Goal: Task Accomplishment & Management: Use online tool/utility

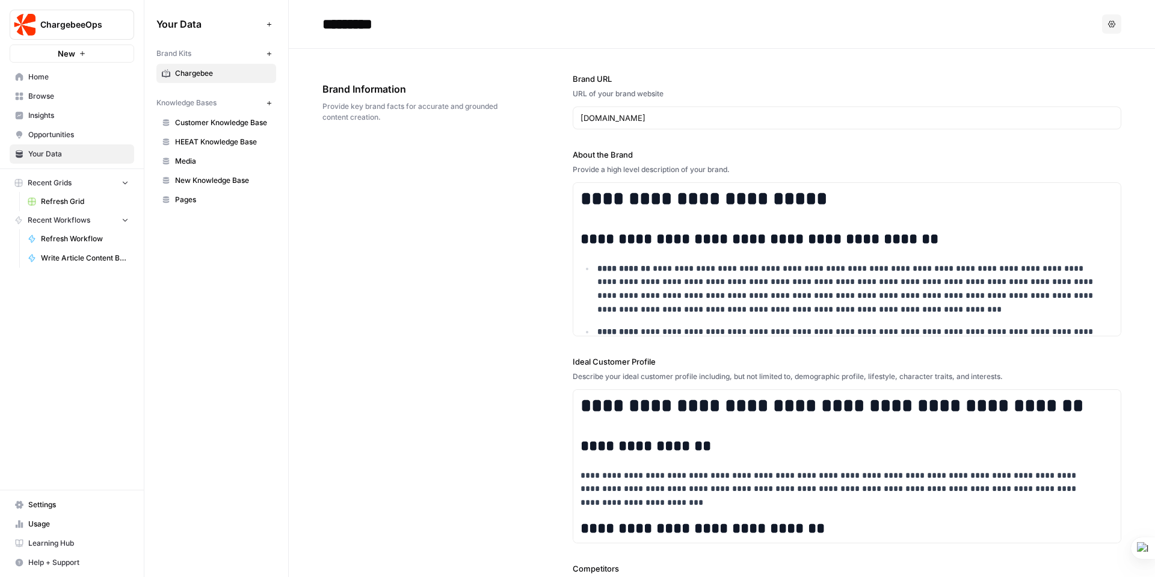
click at [199, 72] on span "Chargebee" at bounding box center [223, 73] width 96 height 11
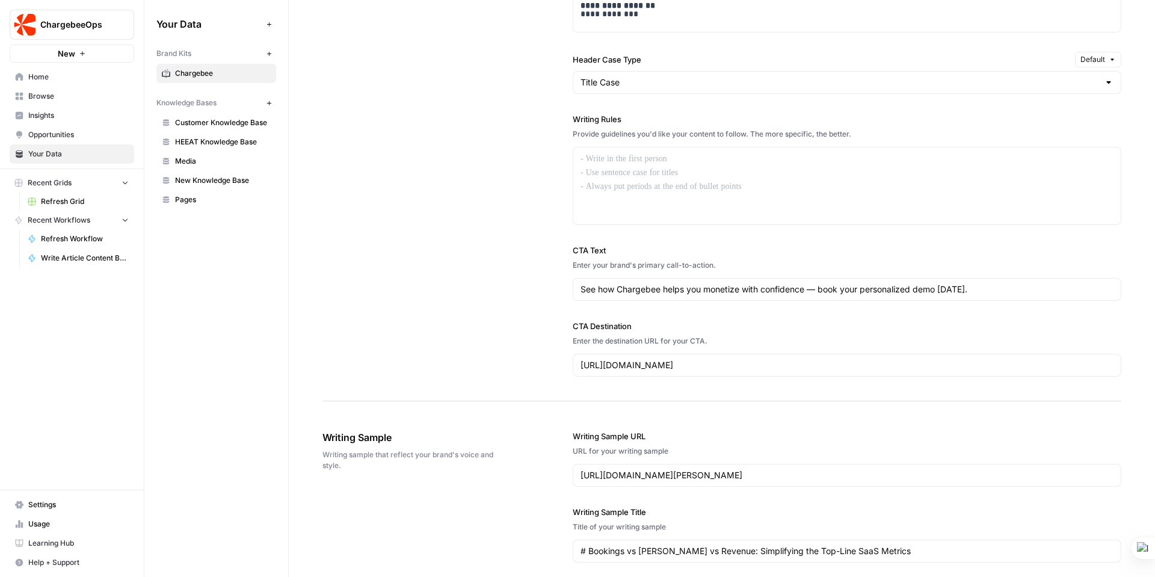
scroll to position [1219, 0]
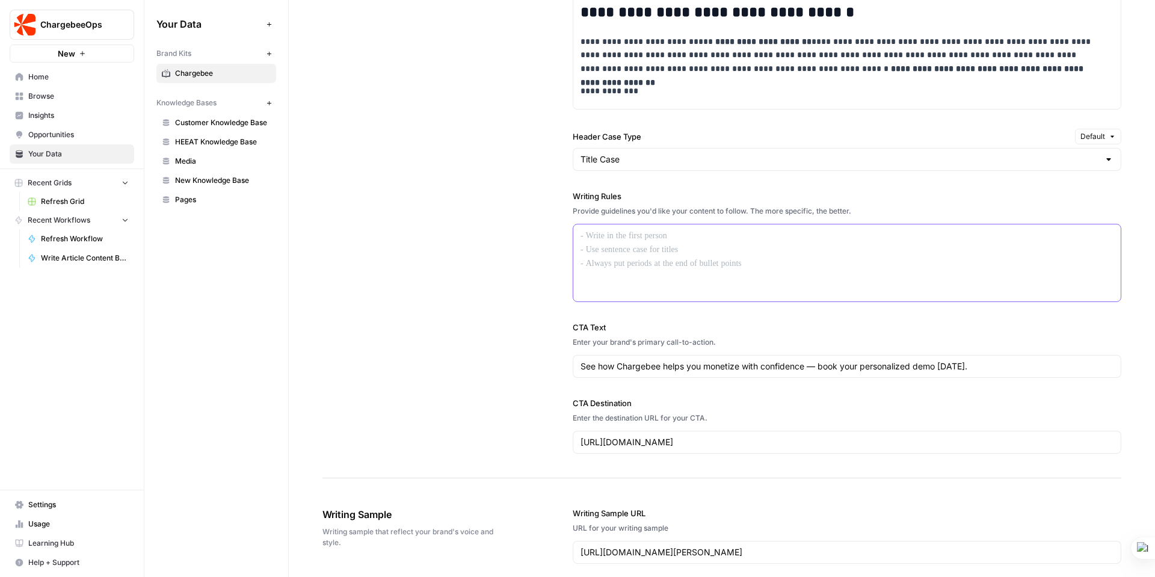
click at [647, 252] on div at bounding box center [846, 262] width 547 height 77
drag, startPoint x: 583, startPoint y: 236, endPoint x: 633, endPoint y: 256, distance: 53.9
click at [633, 256] on div "To enrich screen reader interactions, please activate Accessibility in Grammarl…" at bounding box center [846, 262] width 547 height 77
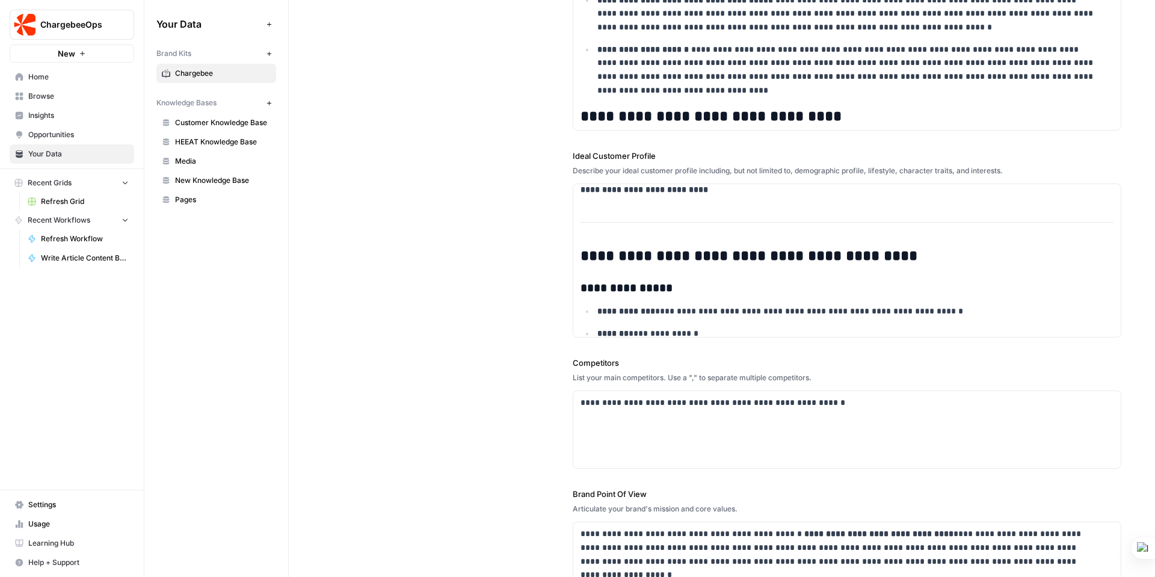
scroll to position [0, 0]
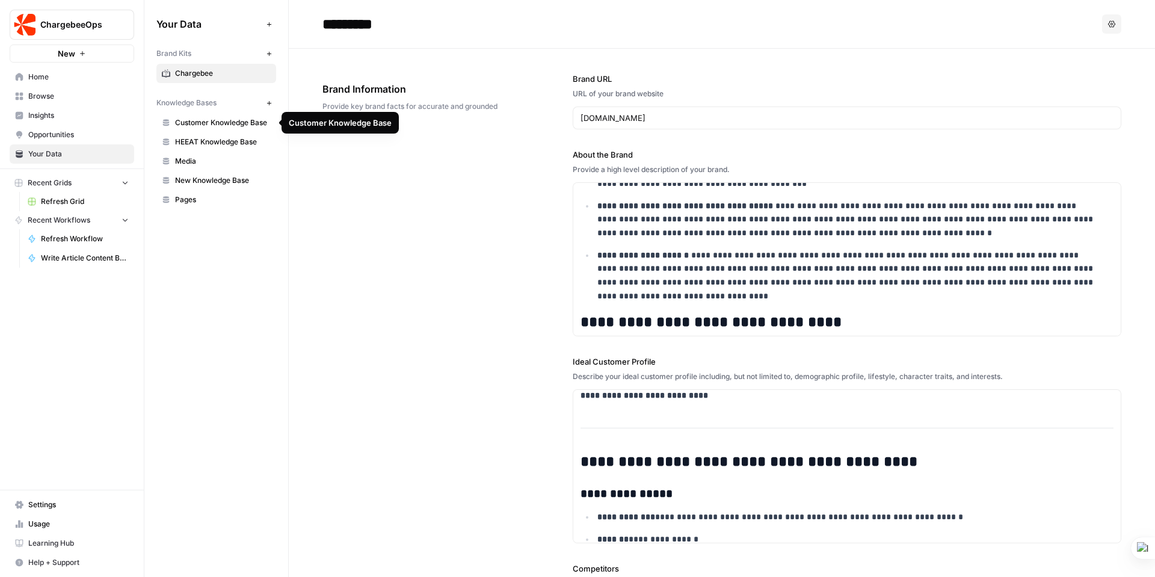
click at [230, 123] on span "Customer Knowledge Base" at bounding box center [223, 122] width 96 height 11
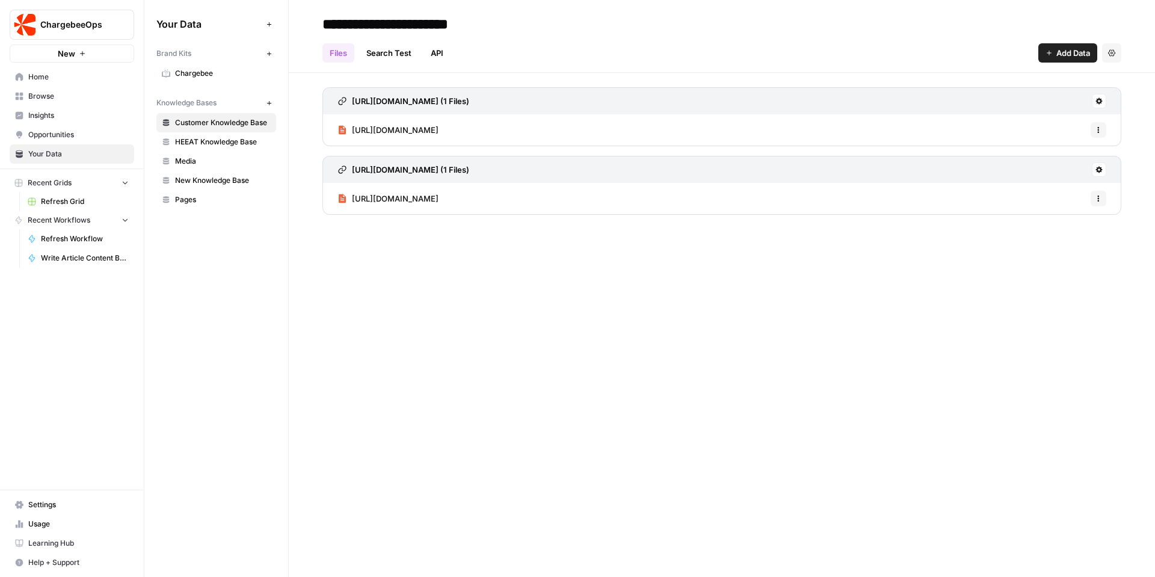
click at [418, 52] on ul "Files Search Test API" at bounding box center [386, 52] width 128 height 19
click at [435, 48] on link "API" at bounding box center [436, 52] width 27 height 19
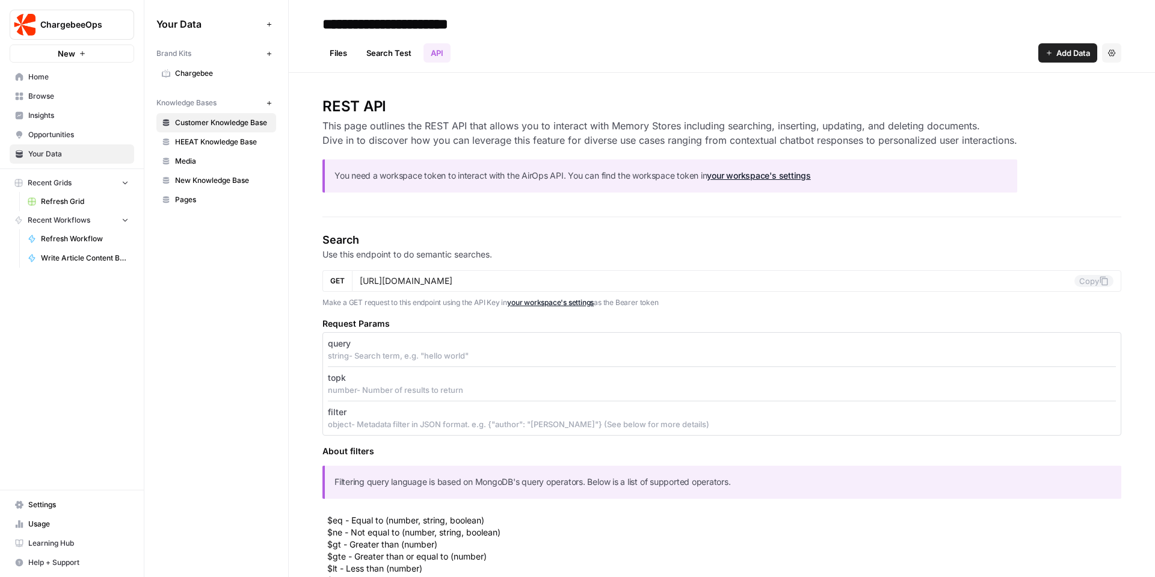
click at [391, 55] on link "Search Test" at bounding box center [389, 52] width 60 height 19
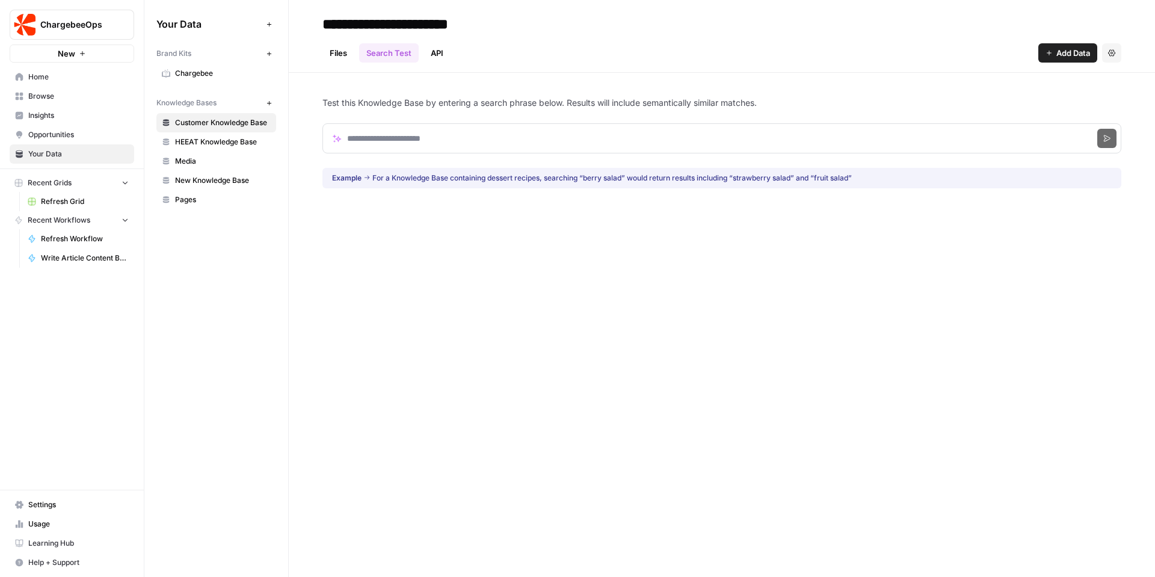
click at [576, 47] on div "Files Search Test API Add Data Settings" at bounding box center [721, 48] width 799 height 29
click at [373, 140] on input "Search phrase" at bounding box center [721, 138] width 799 height 30
click at [381, 140] on input "Search phrase" at bounding box center [721, 138] width 799 height 30
click at [536, 240] on div "**********" at bounding box center [722, 288] width 866 height 577
click at [210, 119] on span "Customer Knowledge Base" at bounding box center [223, 122] width 96 height 11
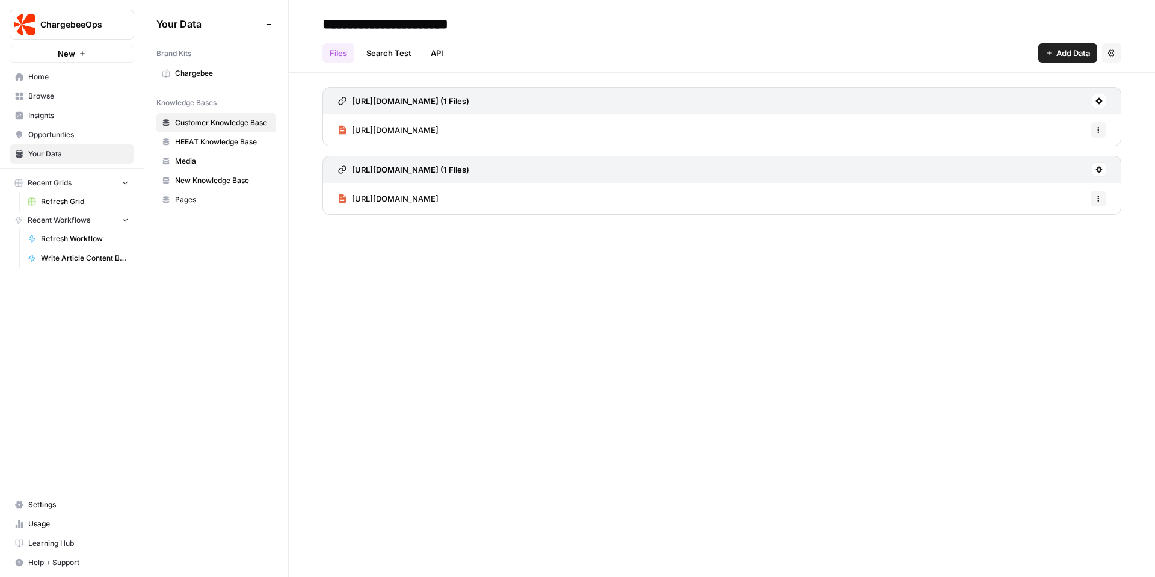
click at [380, 49] on link "Search Test" at bounding box center [389, 52] width 60 height 19
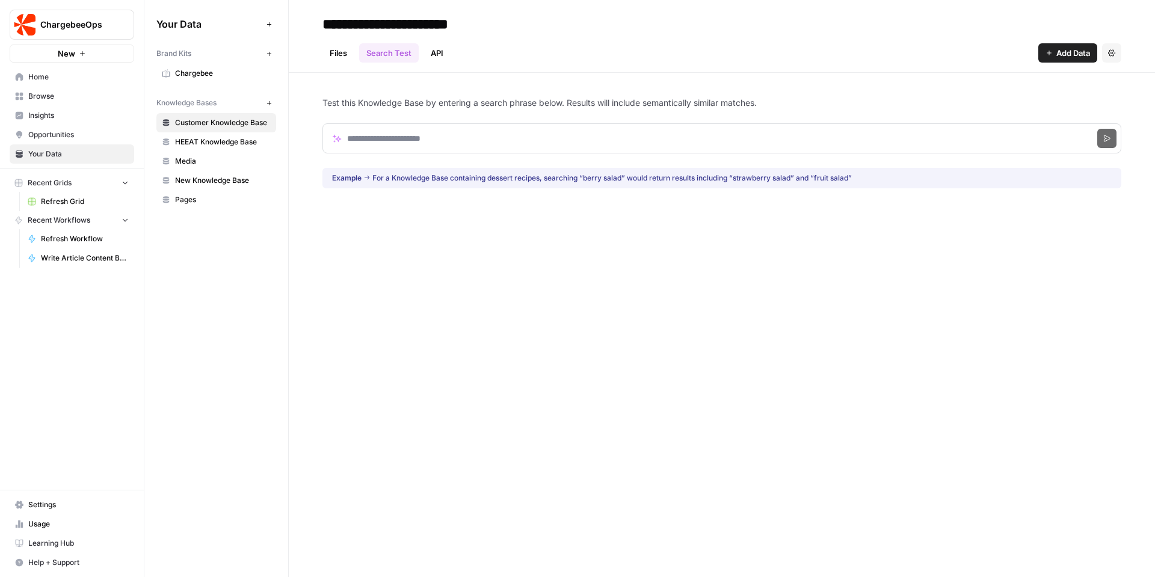
click at [217, 120] on span "Customer Knowledge Base" at bounding box center [223, 122] width 96 height 11
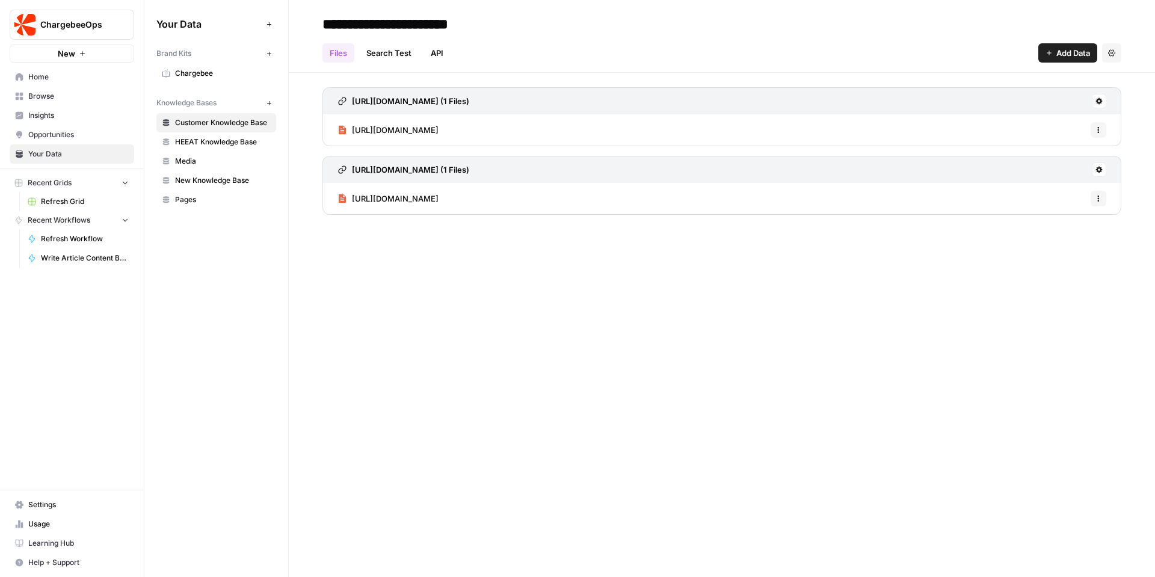
click at [395, 51] on link "Search Test" at bounding box center [389, 52] width 60 height 19
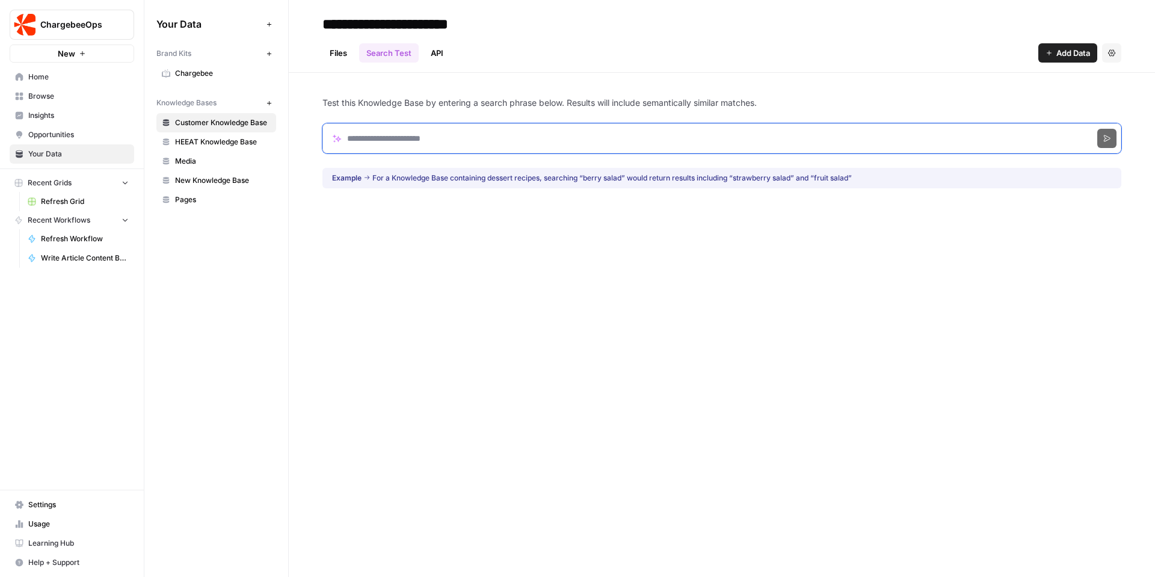
click at [380, 144] on input "Search phrase" at bounding box center [721, 138] width 799 height 30
click button "Search" at bounding box center [1106, 138] width 19 height 19
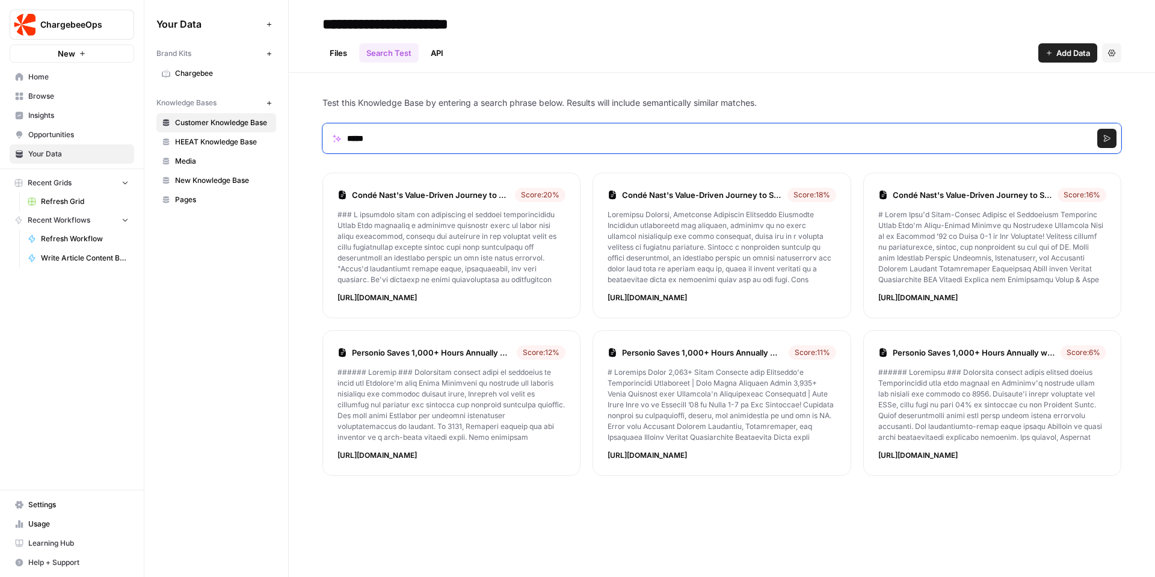
drag, startPoint x: 385, startPoint y: 136, endPoint x: 337, endPoint y: 131, distance: 47.7
click at [337, 131] on input "*****" at bounding box center [721, 138] width 799 height 30
type input "***"
click button "Search" at bounding box center [1106, 138] width 19 height 19
drag, startPoint x: 365, startPoint y: 139, endPoint x: 346, endPoint y: 135, distance: 19.0
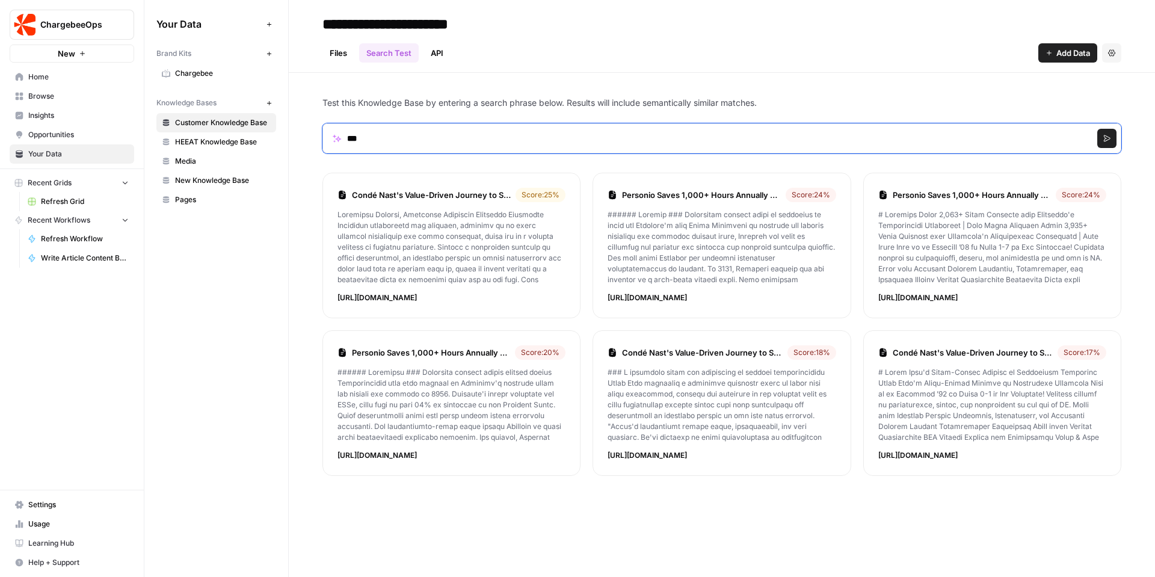
click at [346, 135] on input "***" at bounding box center [721, 138] width 799 height 30
click at [199, 67] on link "Chargebee" at bounding box center [216, 73] width 120 height 19
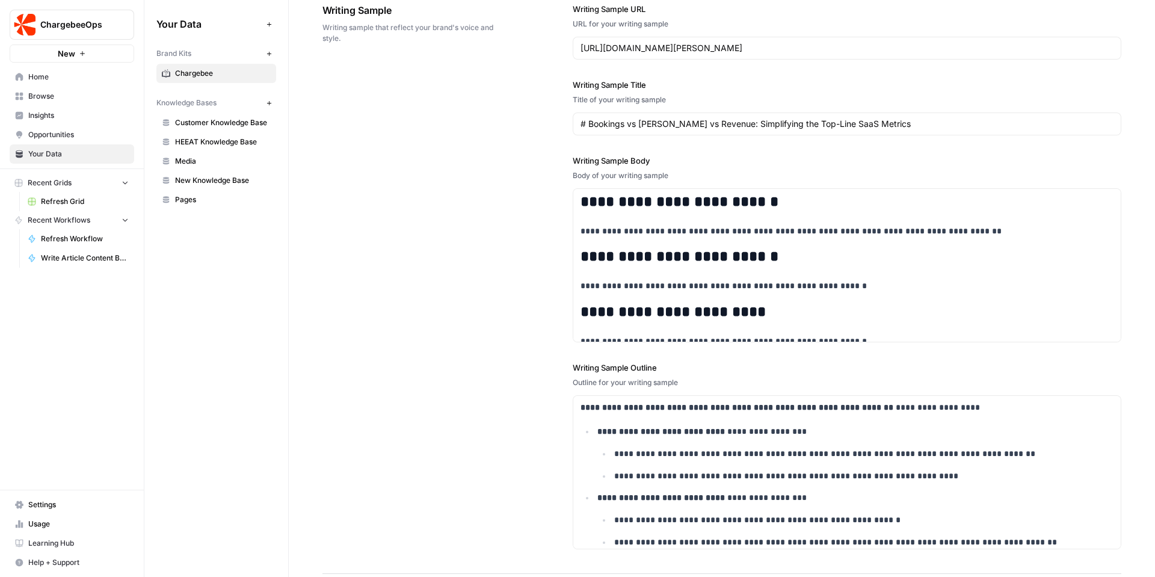
scroll to position [1660, 0]
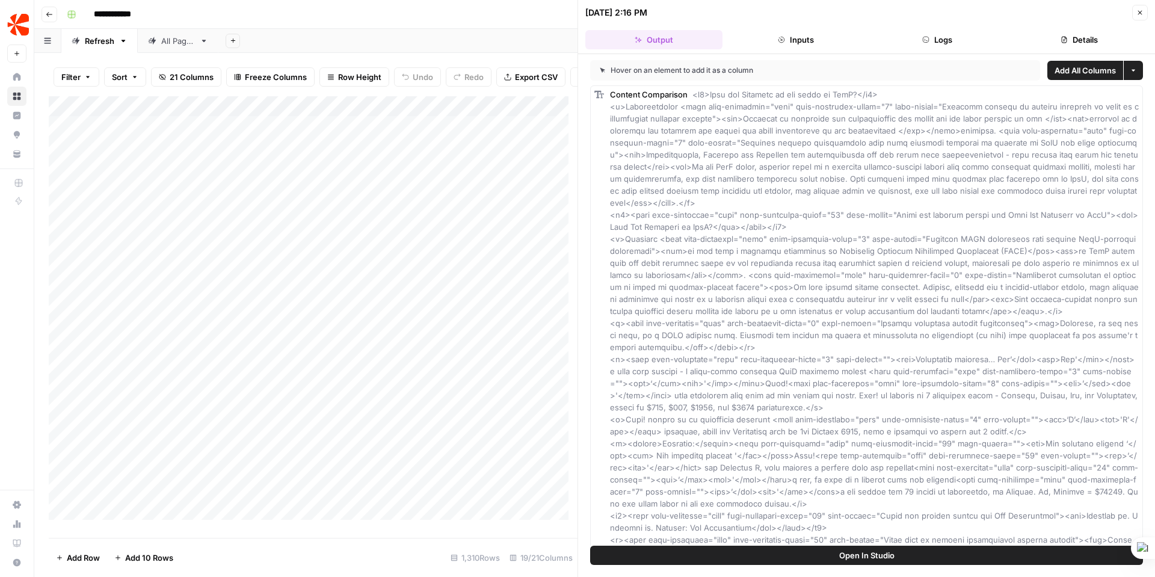
click at [1141, 11] on icon "button" at bounding box center [1139, 12] width 7 height 7
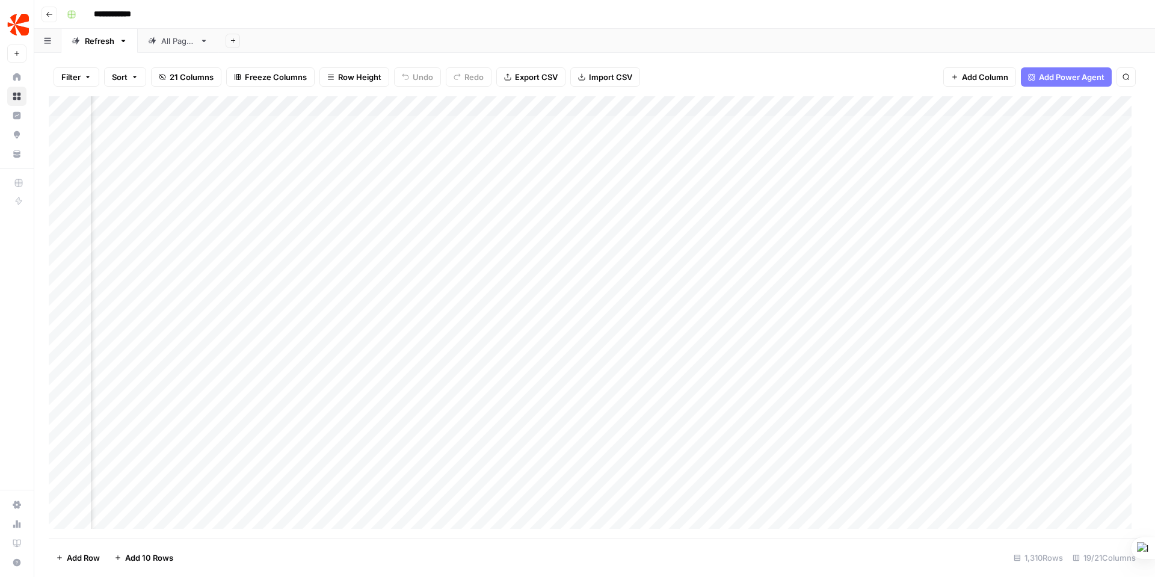
scroll to position [0, 791]
click at [434, 124] on div "Add Column" at bounding box center [594, 316] width 1091 height 441
click at [456, 123] on div "Add Column" at bounding box center [594, 316] width 1091 height 441
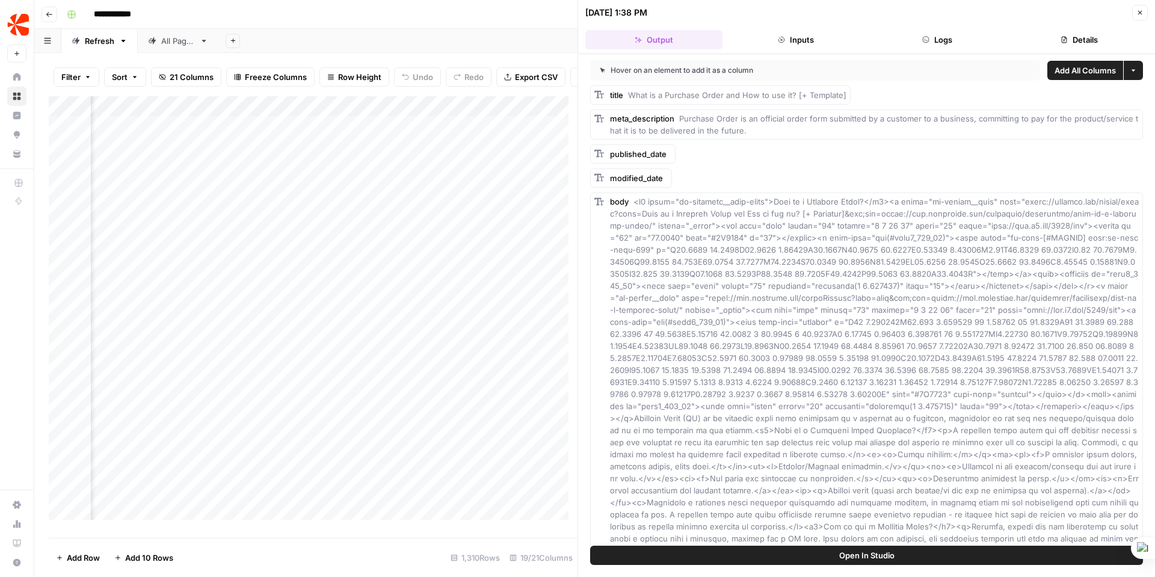
click at [949, 38] on button "Logs" at bounding box center [937, 39] width 137 height 19
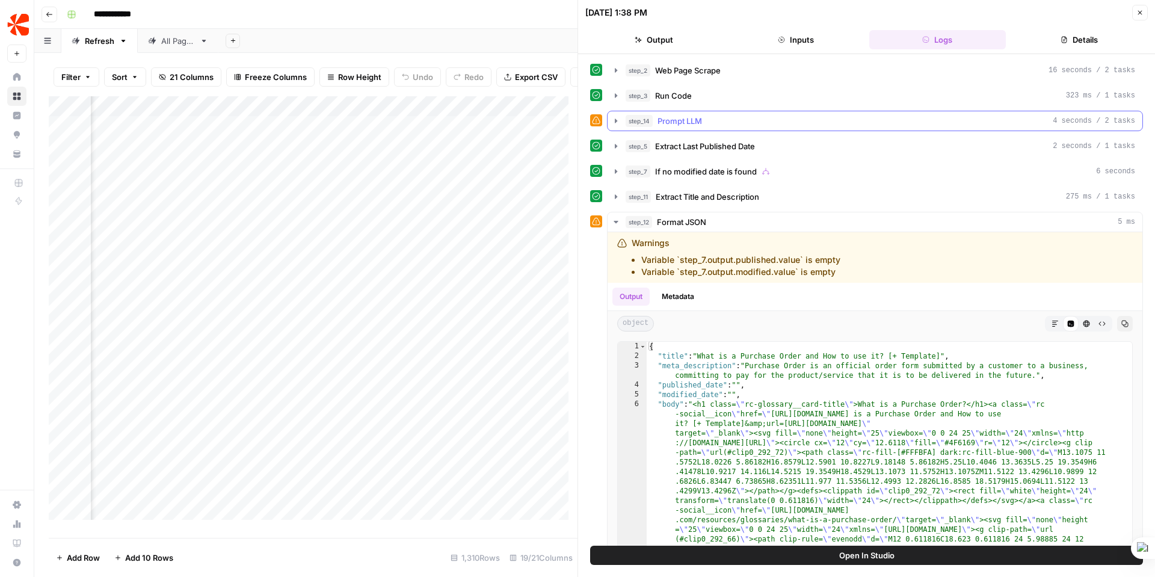
click at [615, 120] on icon "button" at bounding box center [616, 120] width 2 height 4
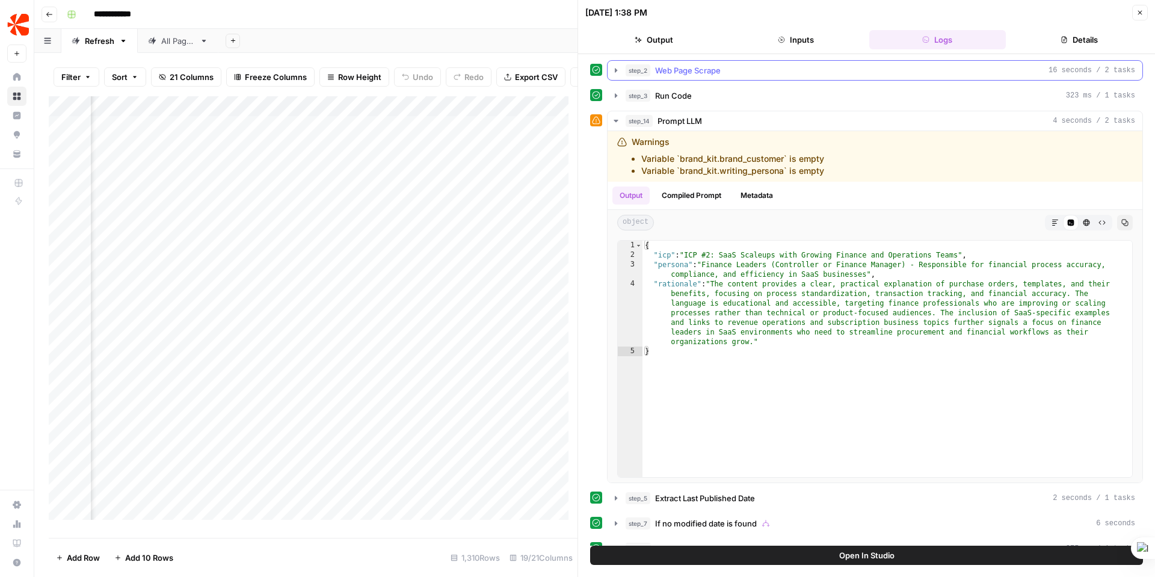
click at [687, 67] on span "Web Page Scrape" at bounding box center [688, 70] width 66 height 12
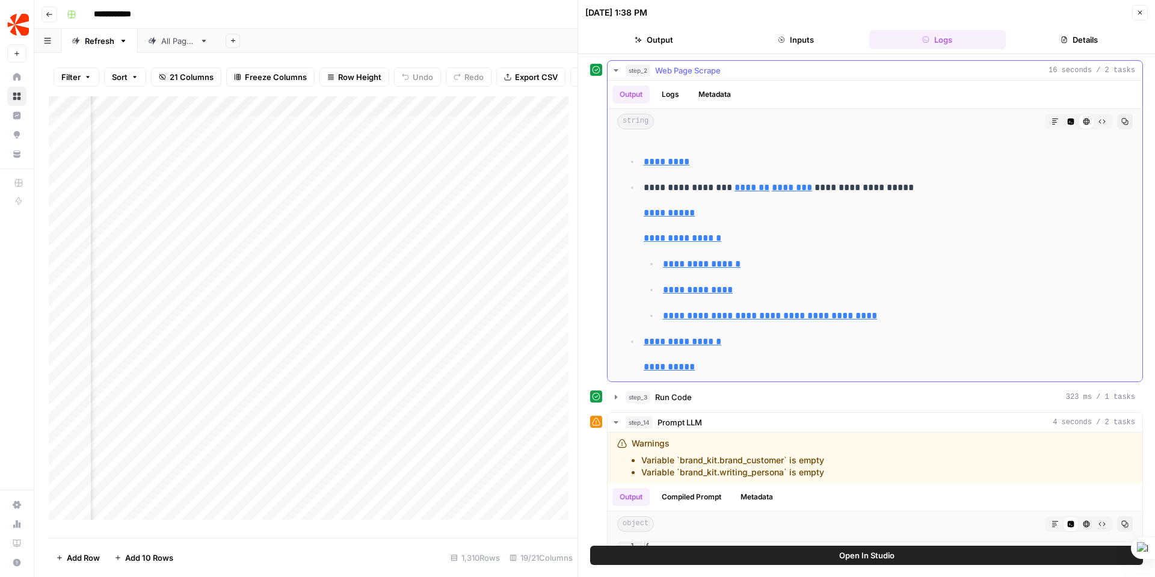
click at [615, 68] on icon "button" at bounding box center [616, 71] width 10 height 10
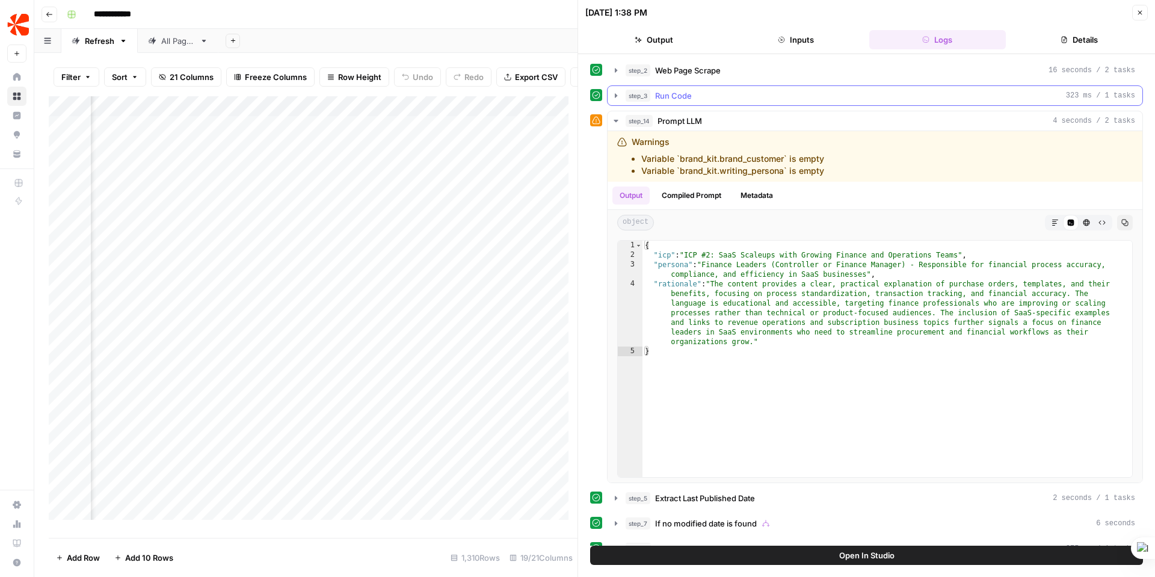
click at [615, 96] on icon "button" at bounding box center [616, 95] width 2 height 4
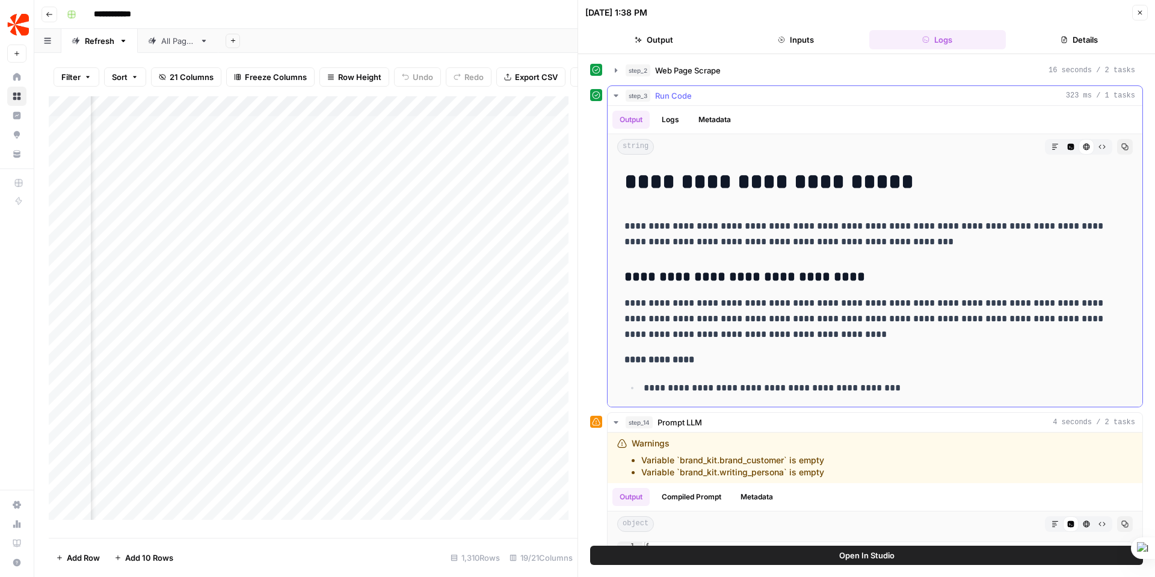
click at [612, 93] on icon "button" at bounding box center [616, 96] width 10 height 10
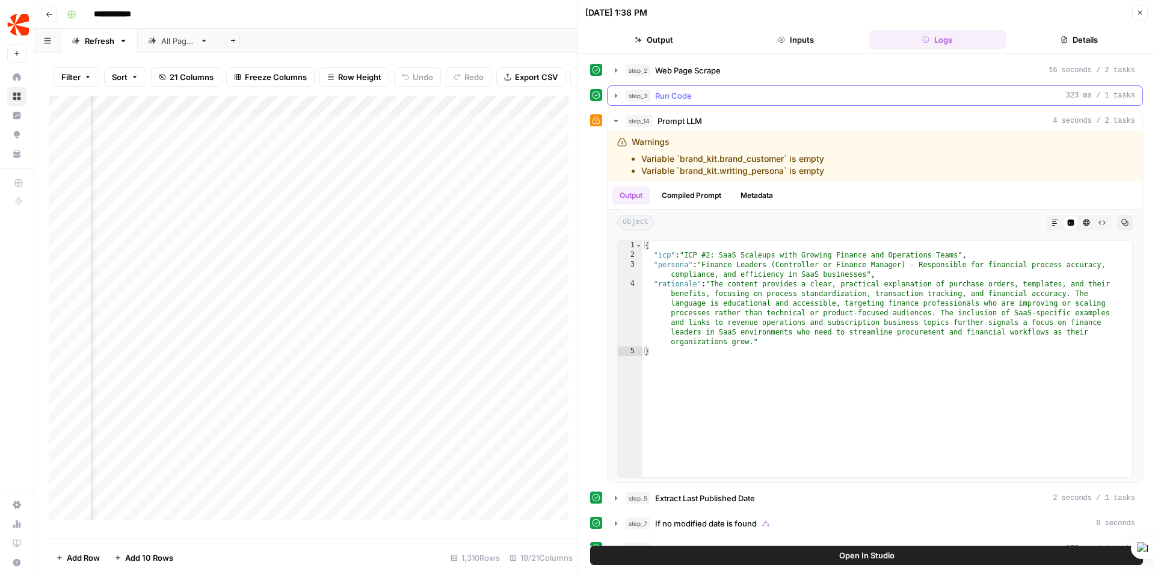
click at [615, 92] on icon "button" at bounding box center [616, 96] width 10 height 10
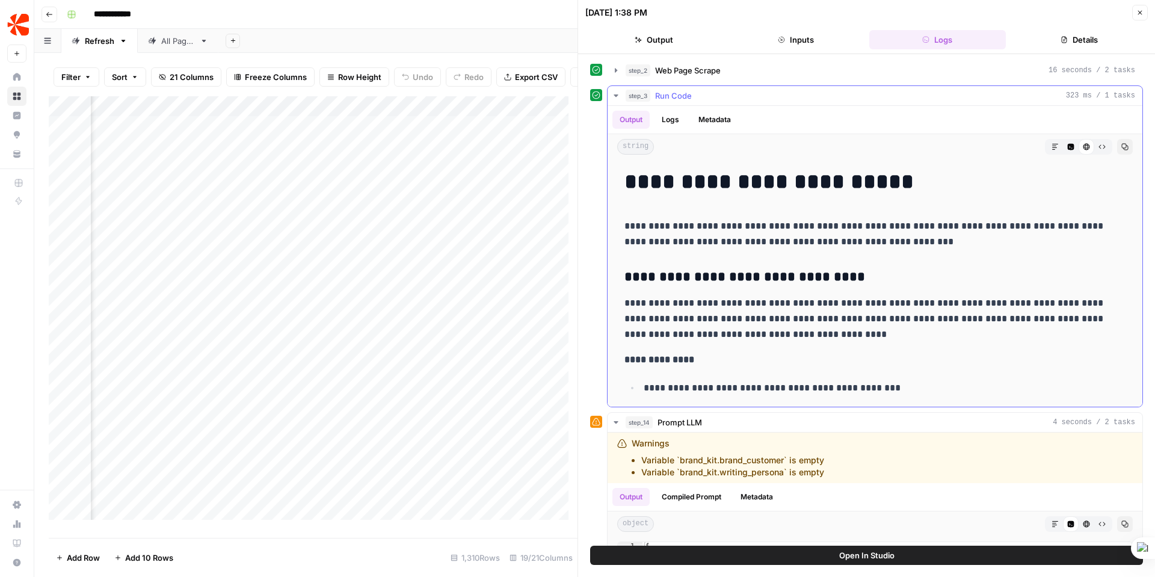
click at [668, 116] on button "Logs" at bounding box center [670, 120] width 32 height 18
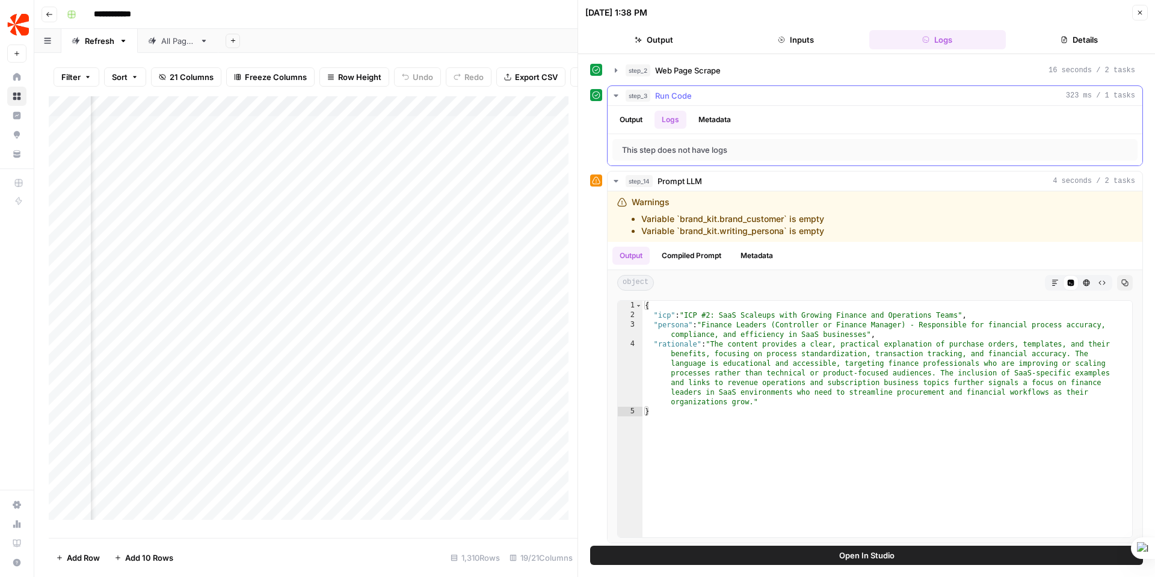
click at [630, 120] on button "Output" at bounding box center [630, 120] width 37 height 18
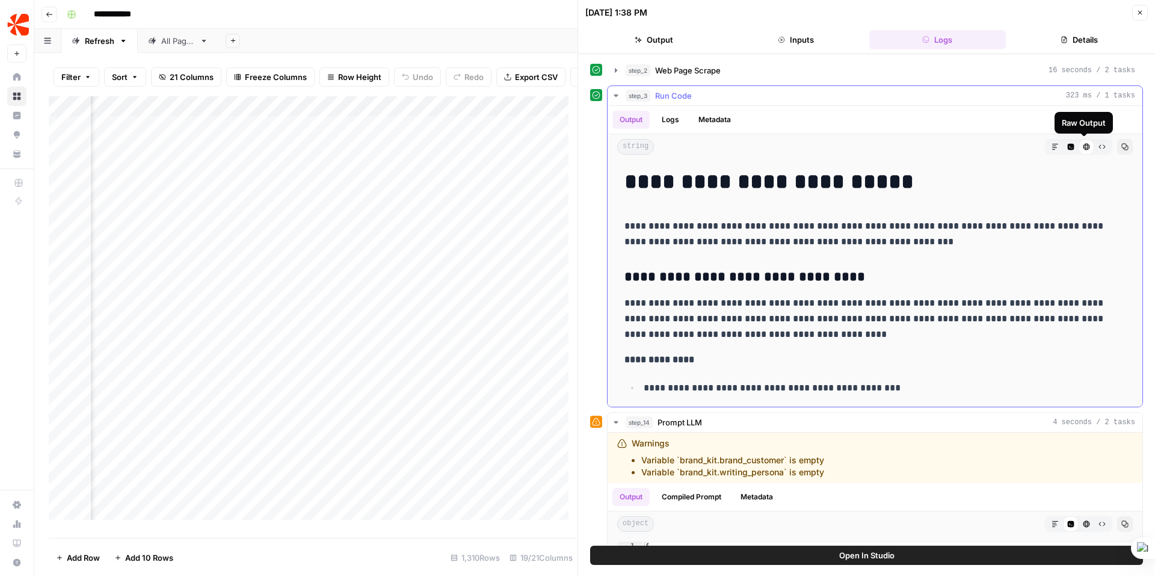
click at [1094, 143] on button "Raw Output" at bounding box center [1102, 147] width 16 height 16
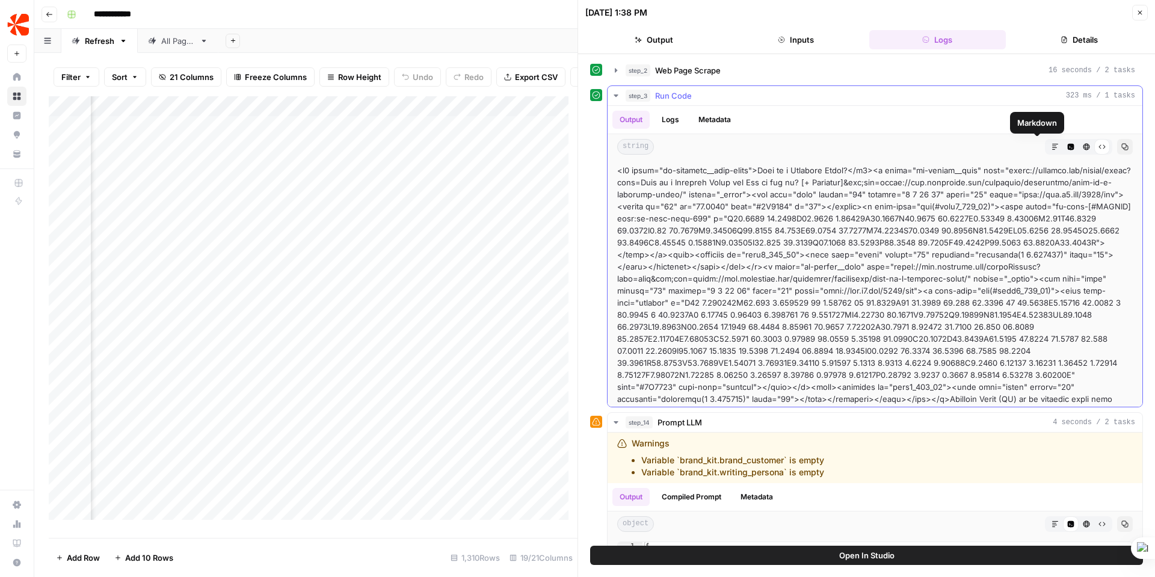
click at [1067, 145] on icon "button" at bounding box center [1070, 147] width 7 height 7
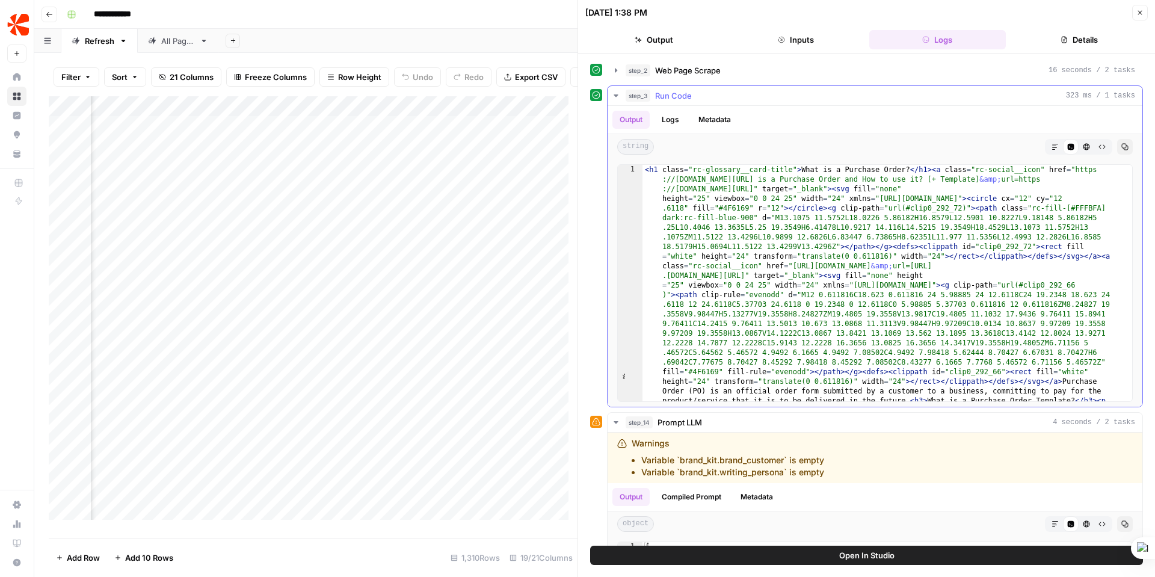
click at [670, 120] on button "Logs" at bounding box center [670, 120] width 32 height 18
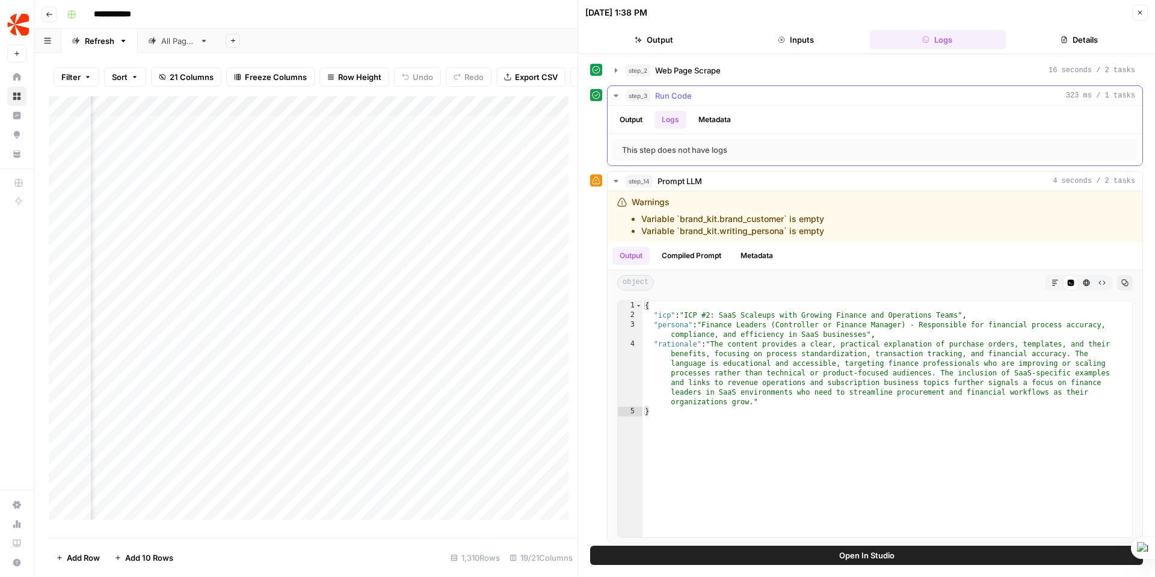
click at [628, 119] on button "Output" at bounding box center [630, 120] width 37 height 18
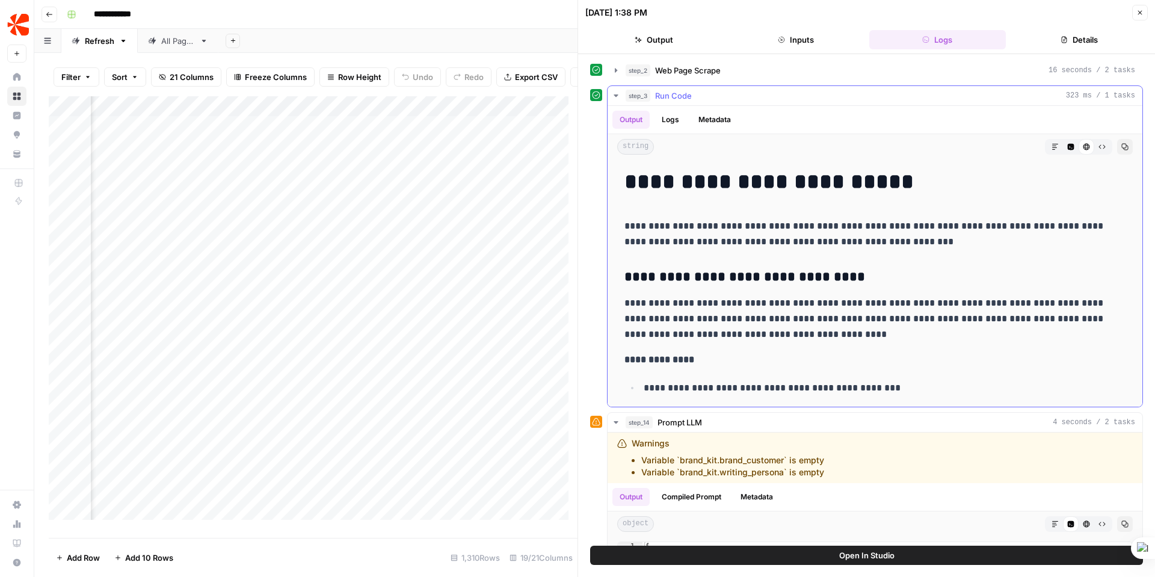
click at [614, 93] on icon "button" at bounding box center [616, 96] width 10 height 10
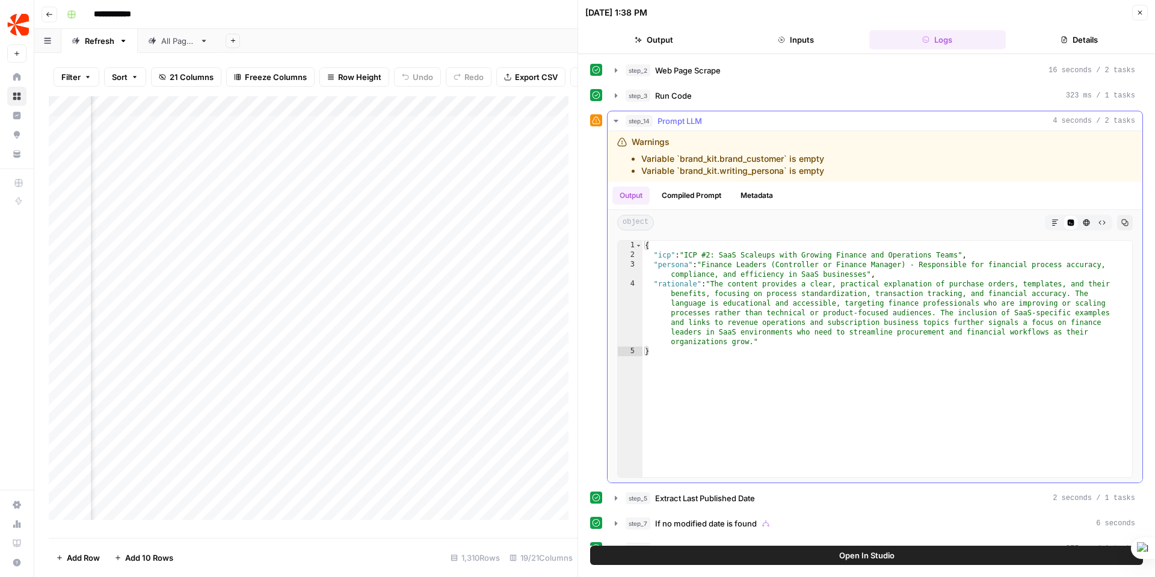
click at [687, 199] on button "Compiled Prompt" at bounding box center [691, 195] width 74 height 18
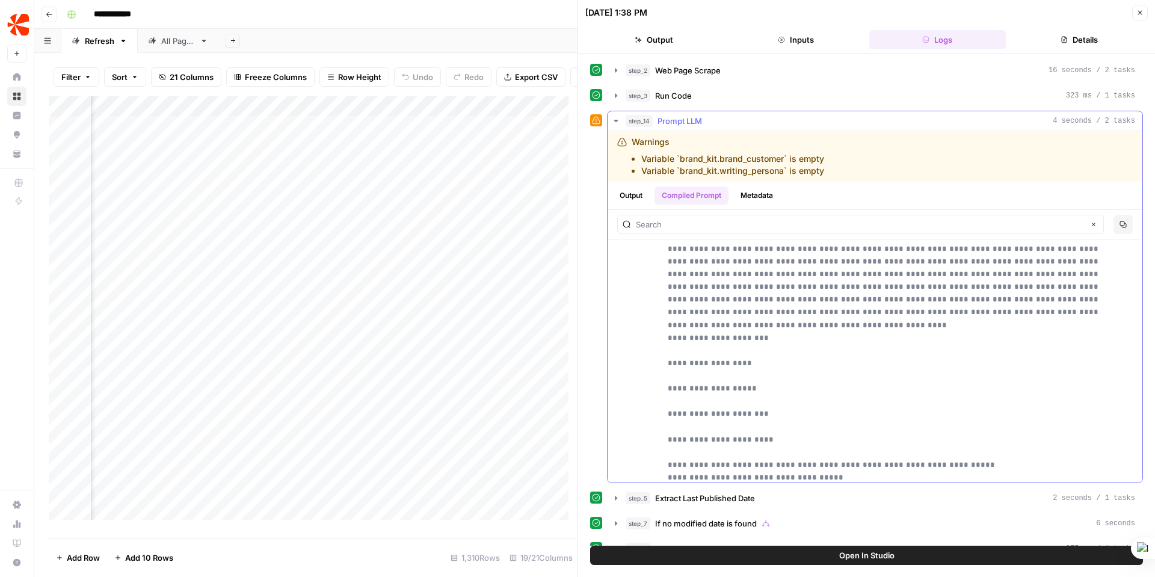
scroll to position [1037, 0]
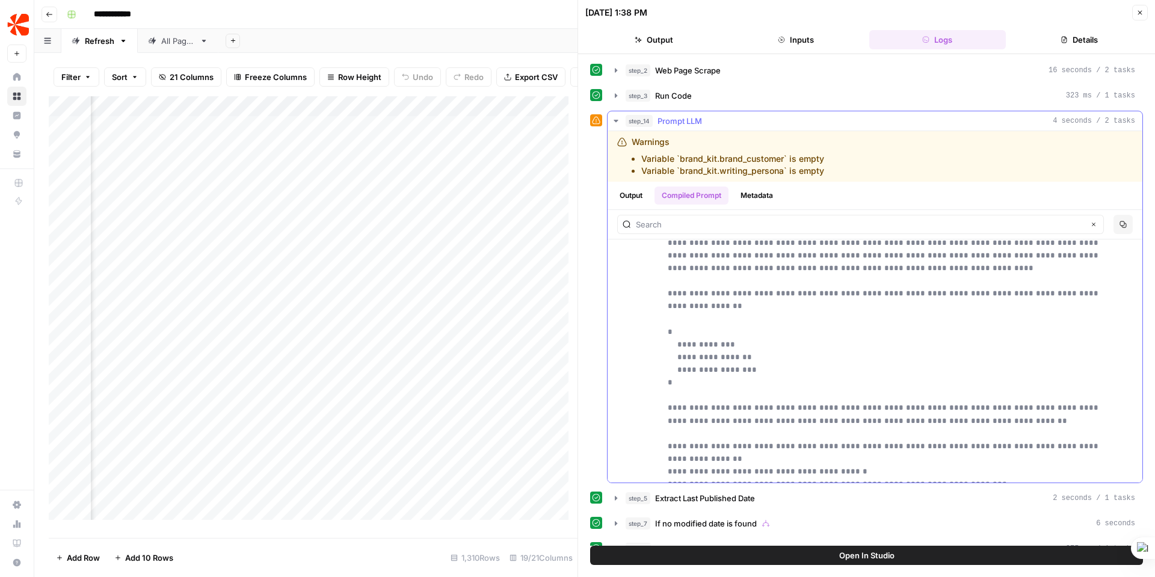
click at [760, 189] on button "Metadata" at bounding box center [756, 195] width 47 height 18
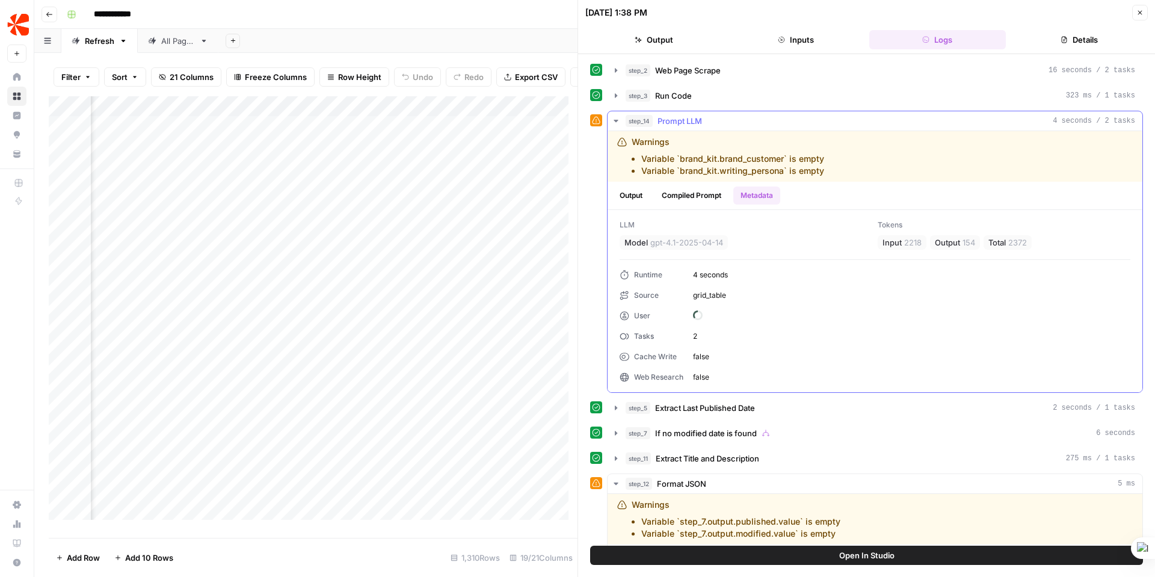
scroll to position [0, 0]
click at [615, 117] on icon "button" at bounding box center [616, 121] width 10 height 10
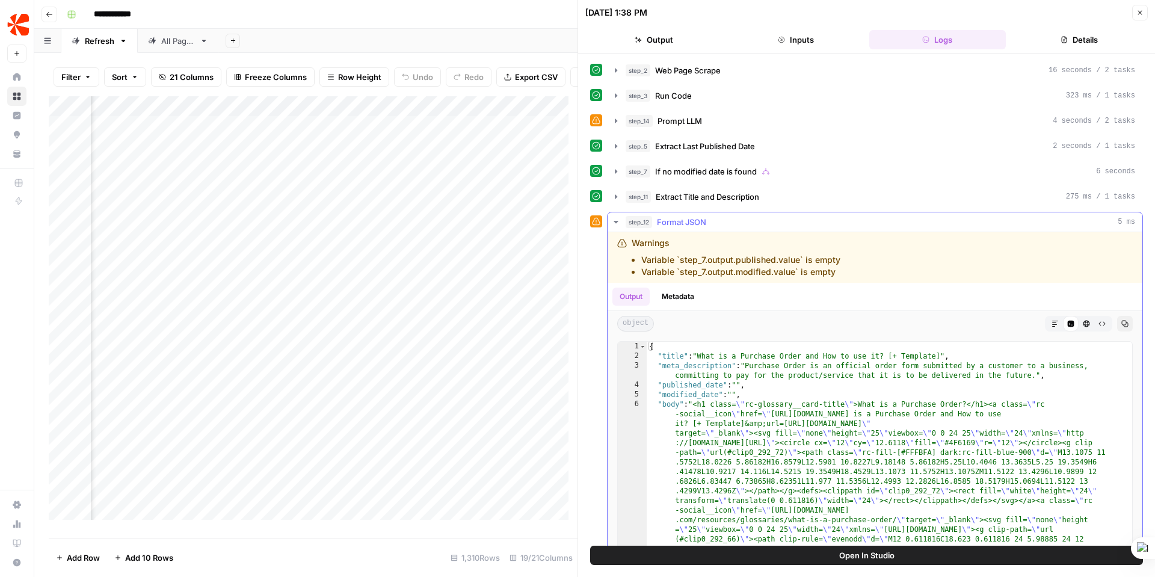
click at [616, 217] on icon "button" at bounding box center [616, 222] width 10 height 10
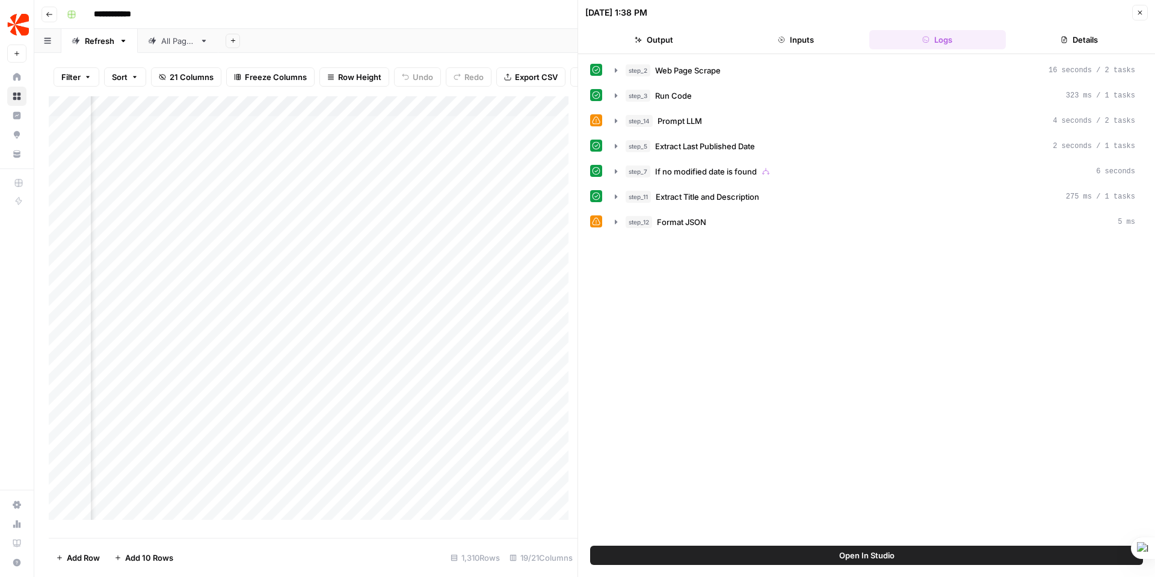
scroll to position [0, 1440]
click at [429, 140] on div "Add Column" at bounding box center [313, 312] width 529 height 432
click at [457, 130] on div "Add Column" at bounding box center [313, 312] width 529 height 432
click at [467, 337] on div "Add Column" at bounding box center [313, 312] width 529 height 432
click at [521, 131] on div "Add Column" at bounding box center [313, 312] width 529 height 432
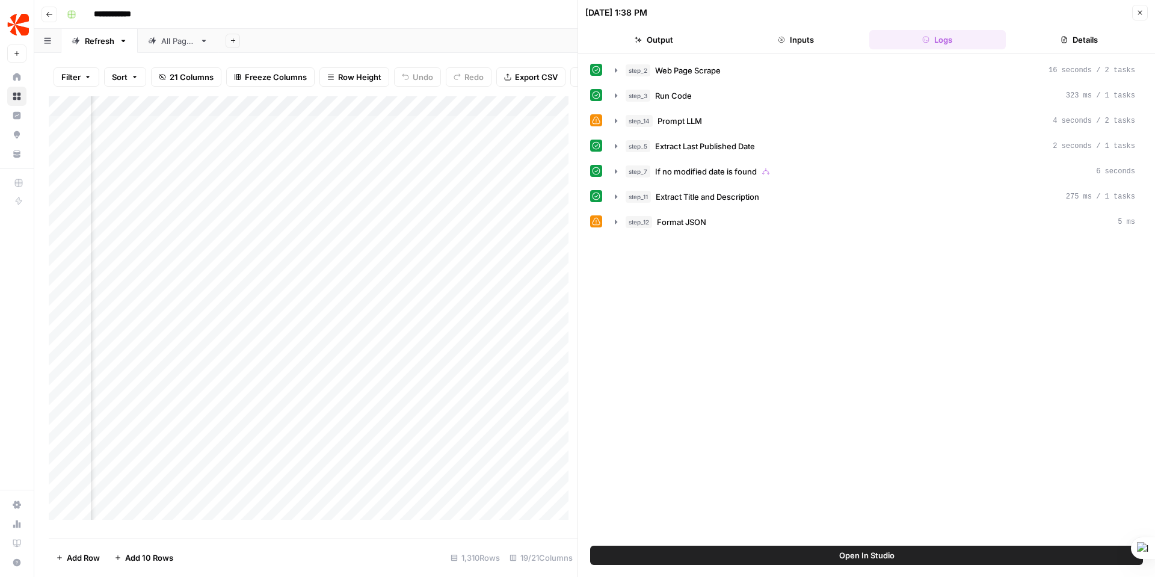
scroll to position [0, 1541]
click at [482, 135] on div "Add Column" at bounding box center [313, 312] width 529 height 432
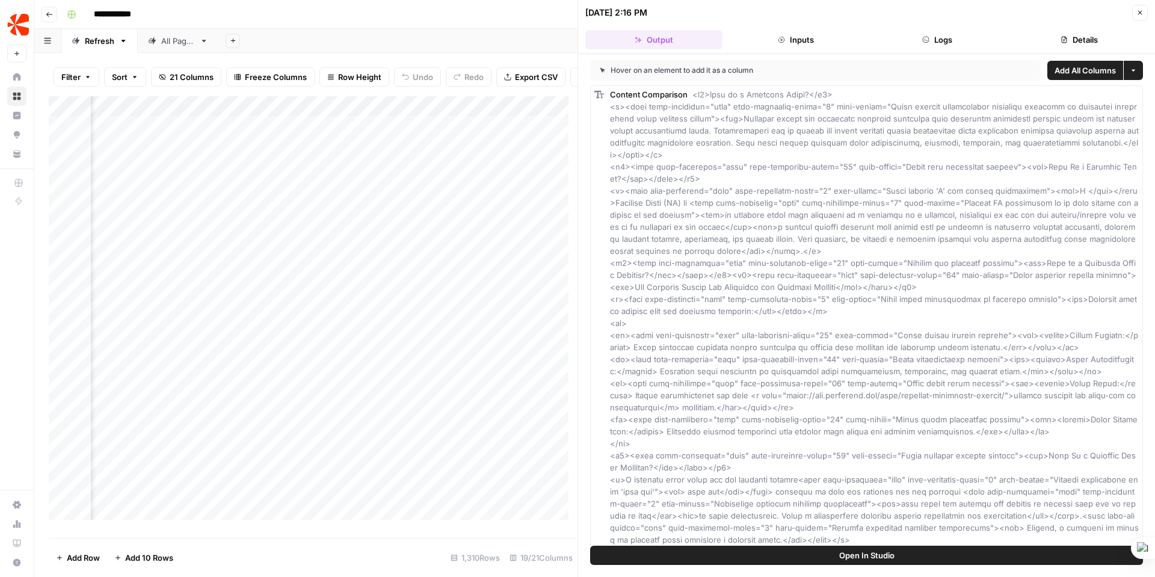
click at [946, 37] on button "Logs" at bounding box center [937, 39] width 137 height 19
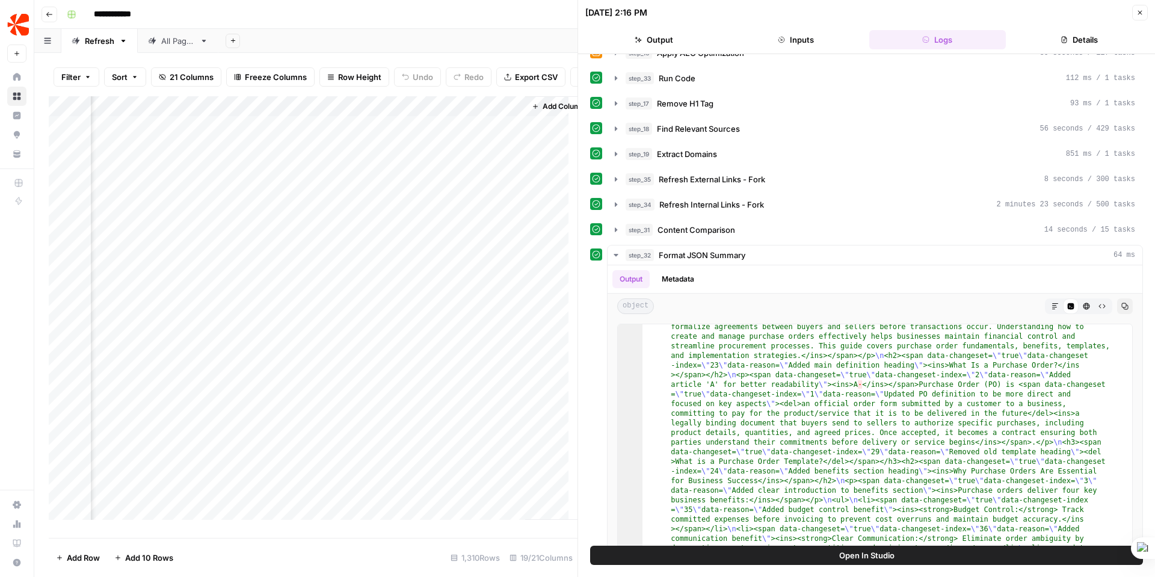
scroll to position [0, 1981]
click at [698, 224] on span "Content Comparison" at bounding box center [696, 230] width 78 height 12
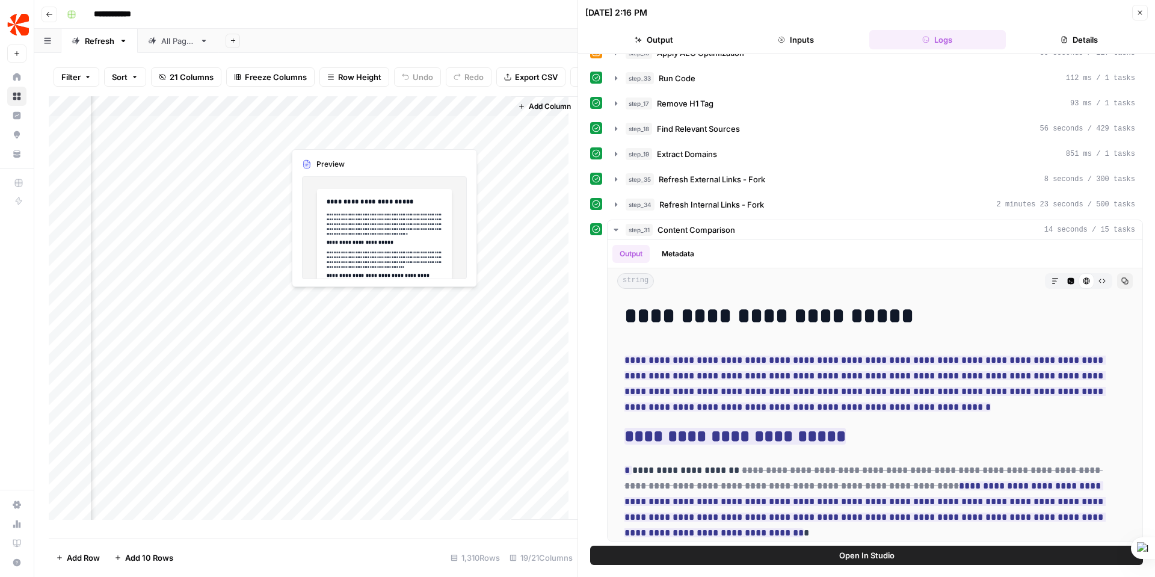
click at [331, 133] on div "Add Column" at bounding box center [313, 312] width 529 height 432
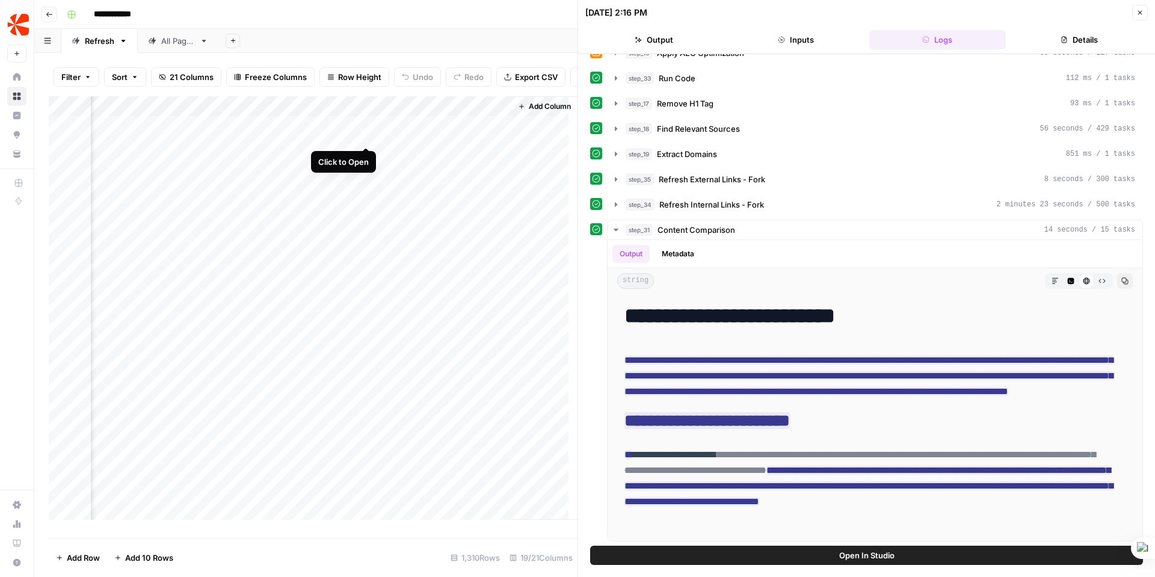
click at [367, 130] on div "Add Column" at bounding box center [313, 312] width 529 height 432
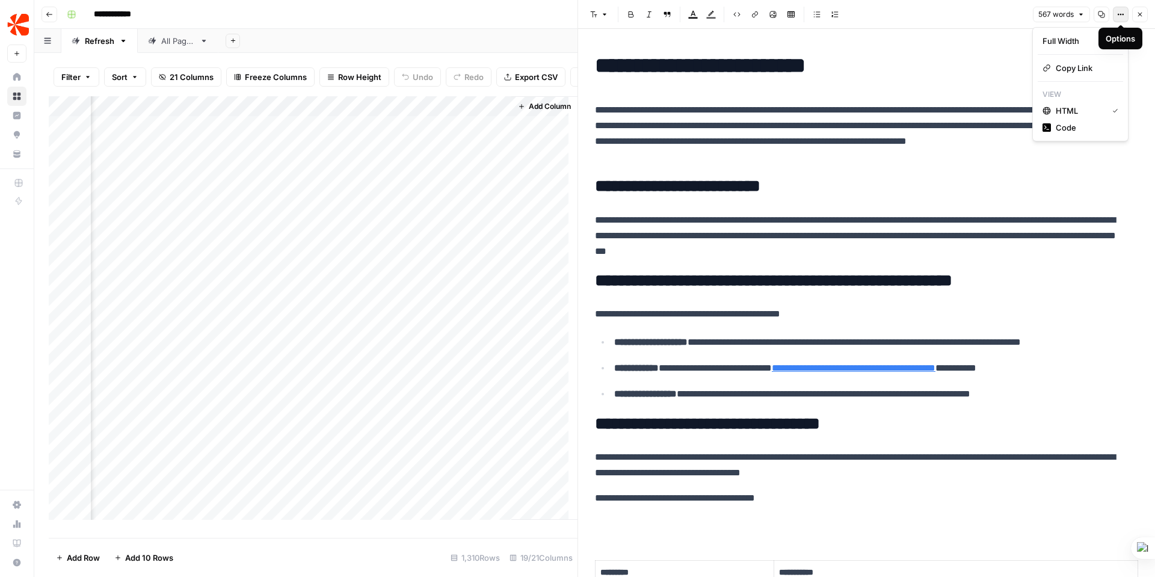
click at [1122, 13] on icon "button" at bounding box center [1120, 14] width 7 height 7
click at [943, 66] on h1 "**********" at bounding box center [862, 65] width 534 height 25
click at [1057, 11] on span "567 words" at bounding box center [1055, 14] width 35 height 11
click at [897, 77] on h1 "**********" at bounding box center [862, 65] width 534 height 25
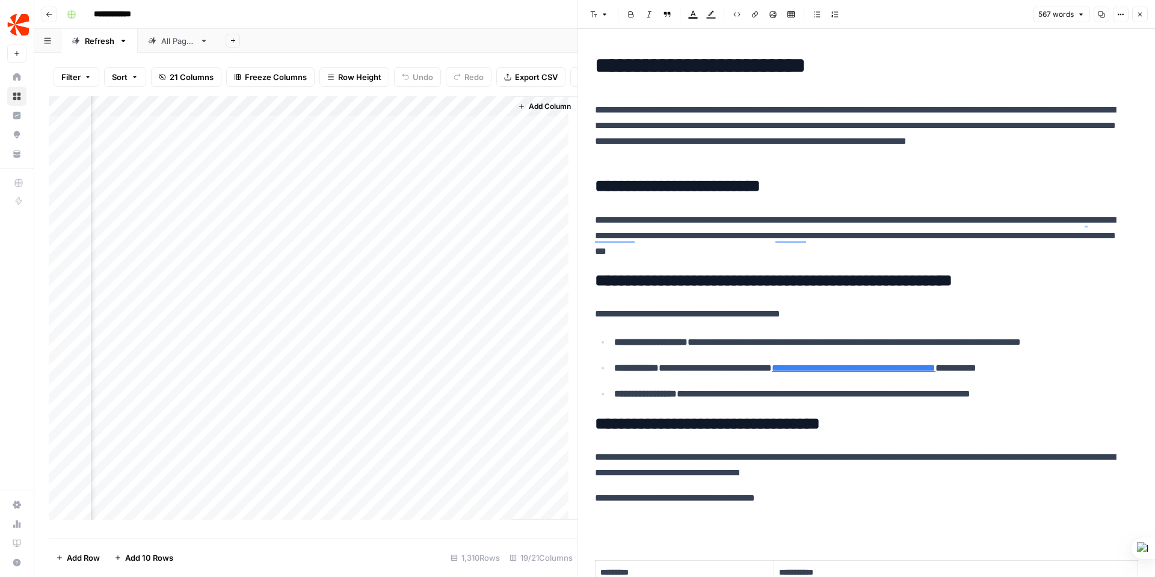
click at [243, 219] on div "Add Column" at bounding box center [313, 312] width 529 height 432
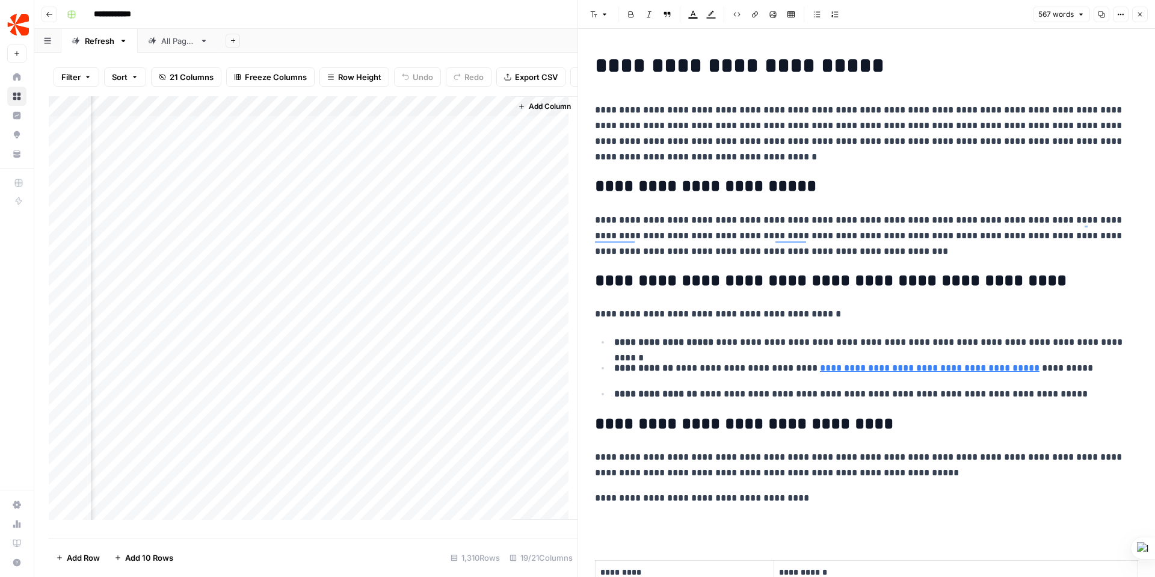
click at [225, 133] on div "Add Column" at bounding box center [313, 312] width 529 height 432
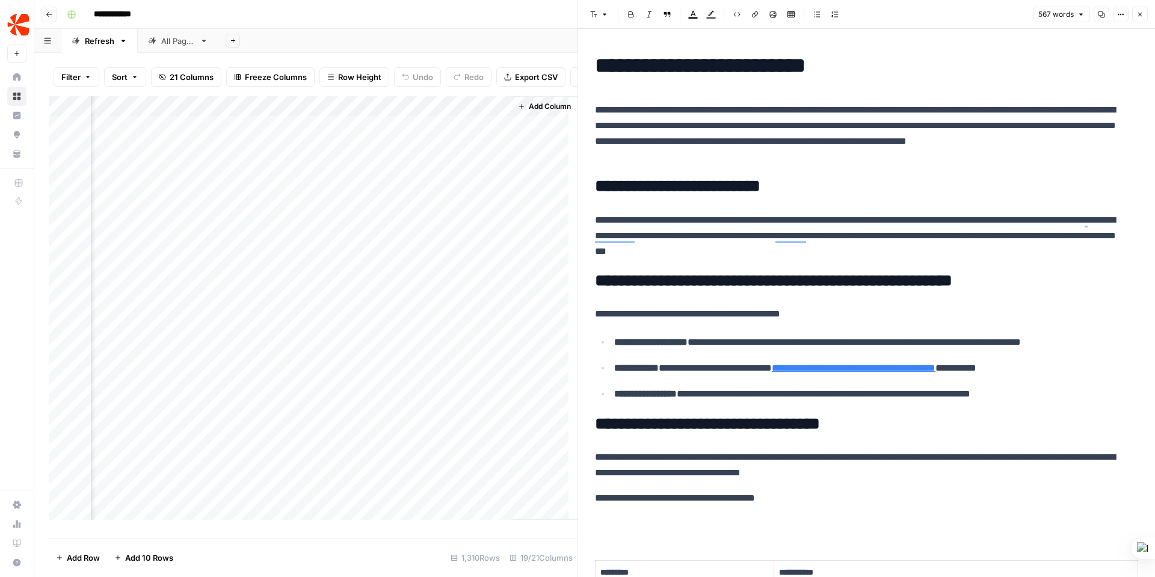
click at [241, 219] on div "Add Column" at bounding box center [313, 312] width 529 height 432
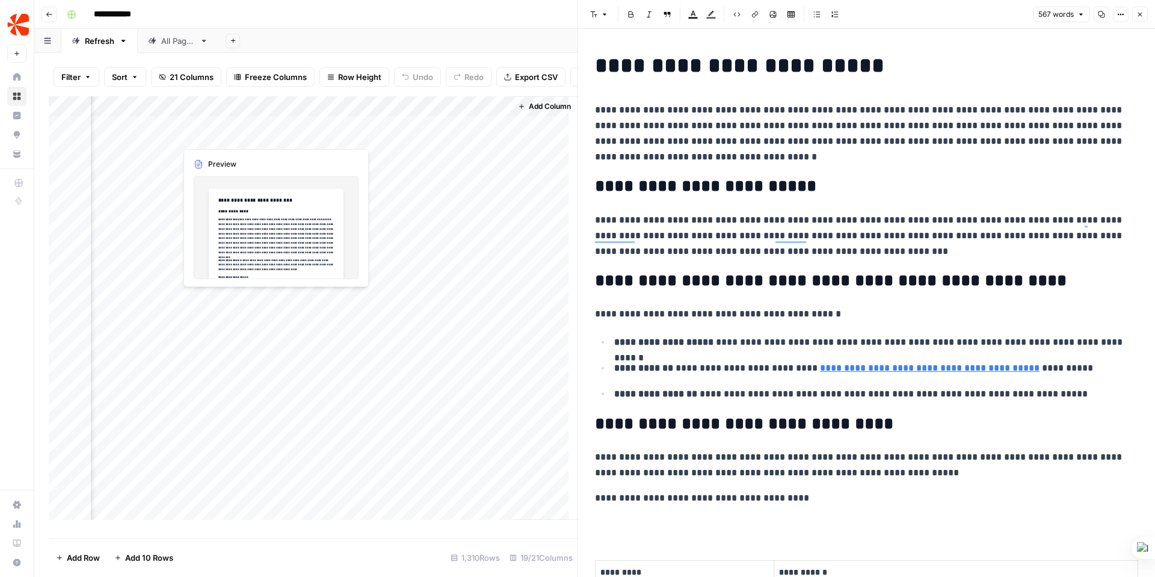
click at [231, 134] on div "Add Column" at bounding box center [313, 312] width 529 height 432
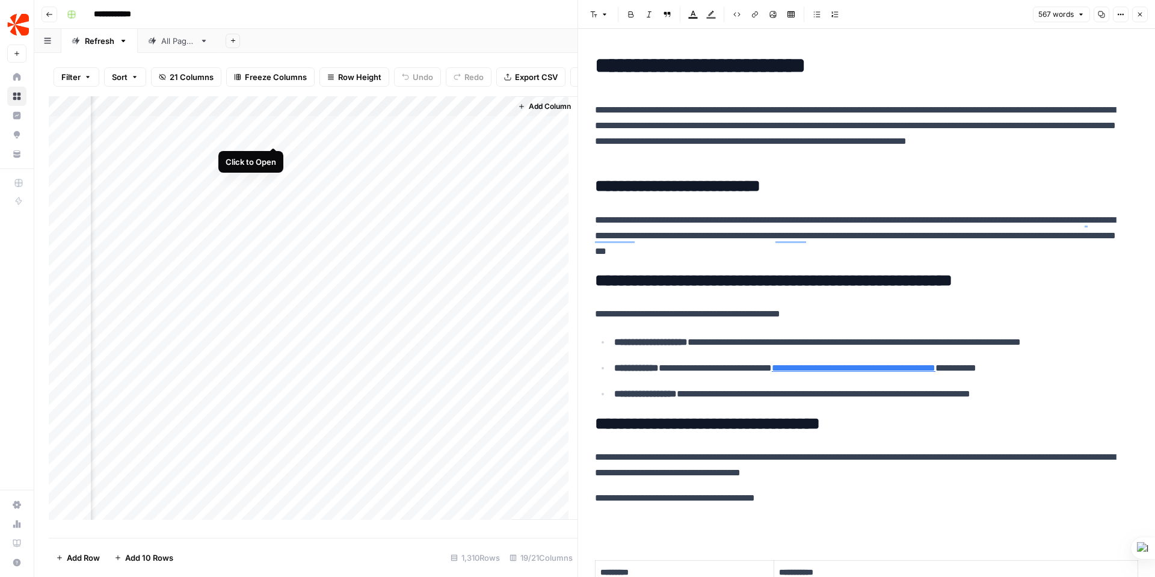
click at [272, 132] on div "Add Column" at bounding box center [313, 312] width 529 height 432
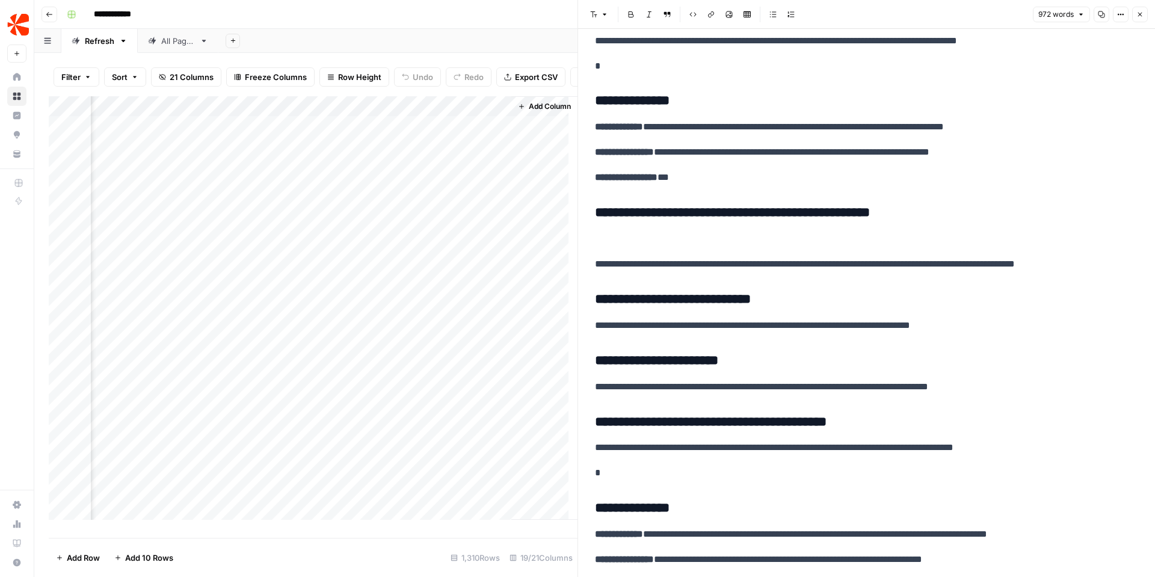
scroll to position [2109, 0]
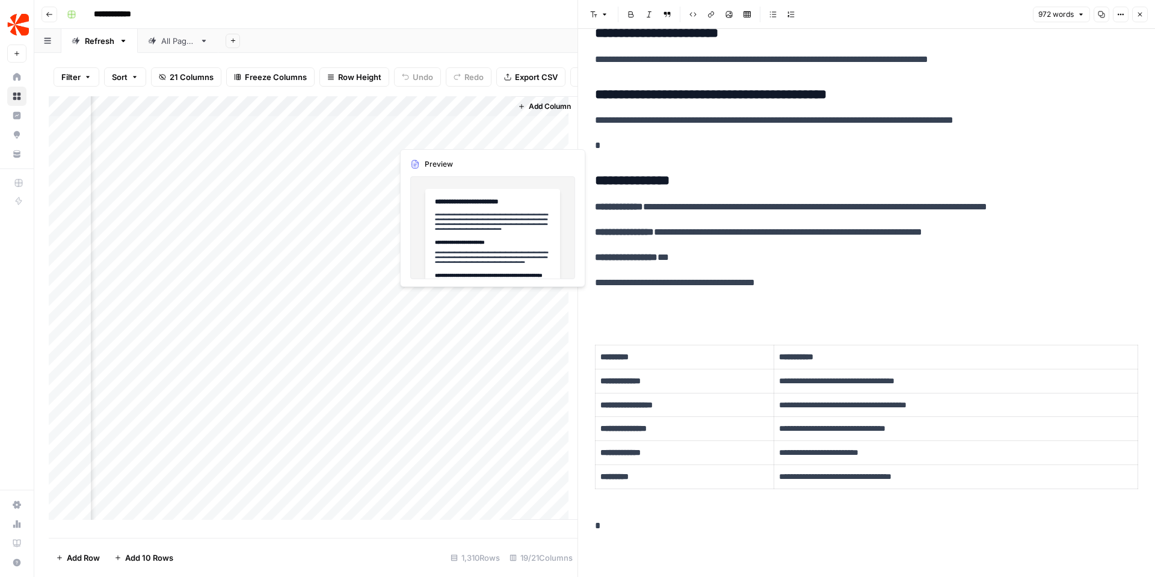
click at [456, 133] on div "Add Column" at bounding box center [313, 312] width 529 height 432
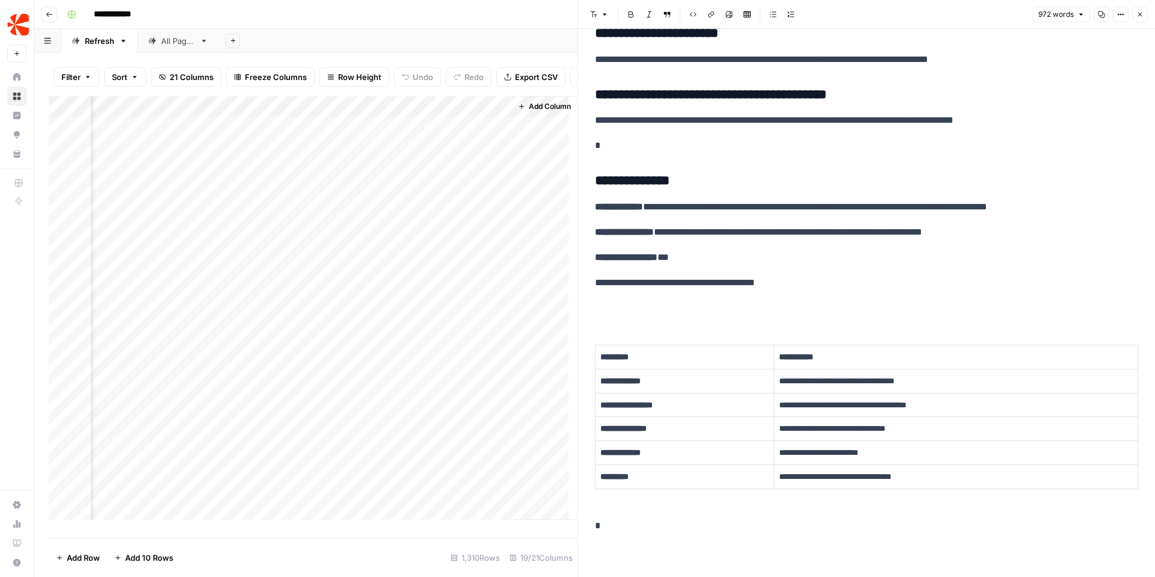
click at [382, 152] on div "Add Column" at bounding box center [313, 312] width 529 height 432
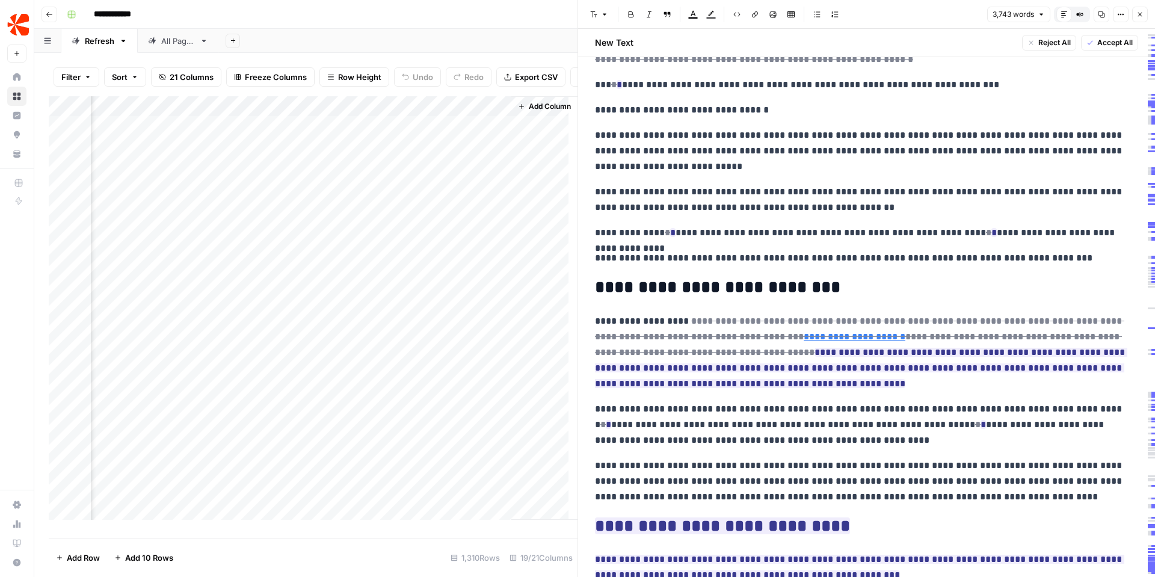
scroll to position [96, 0]
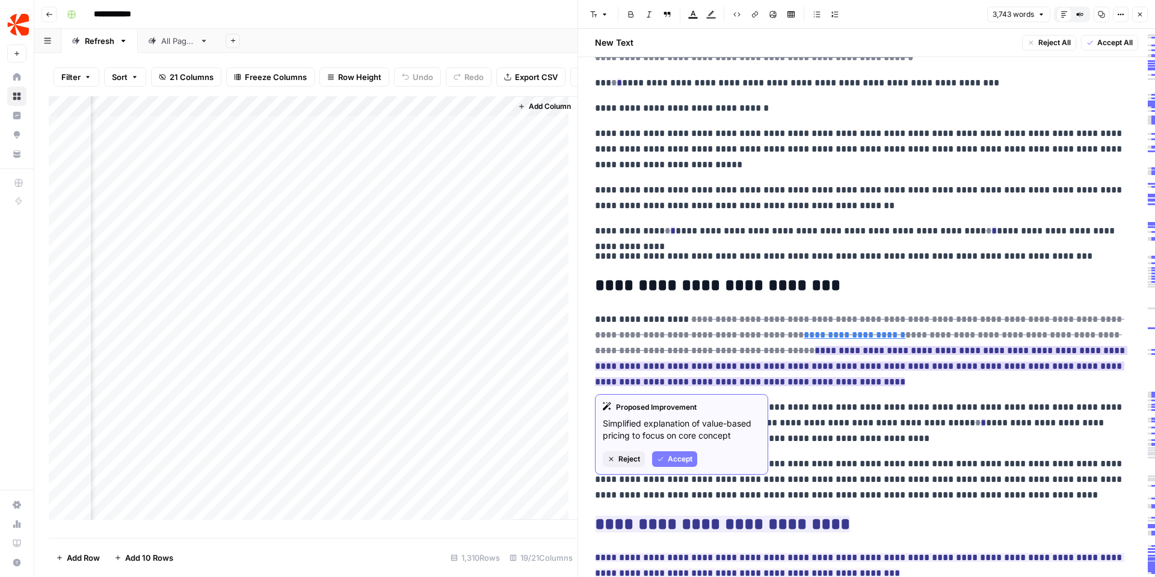
click at [680, 459] on span "Accept" at bounding box center [679, 458] width 25 height 11
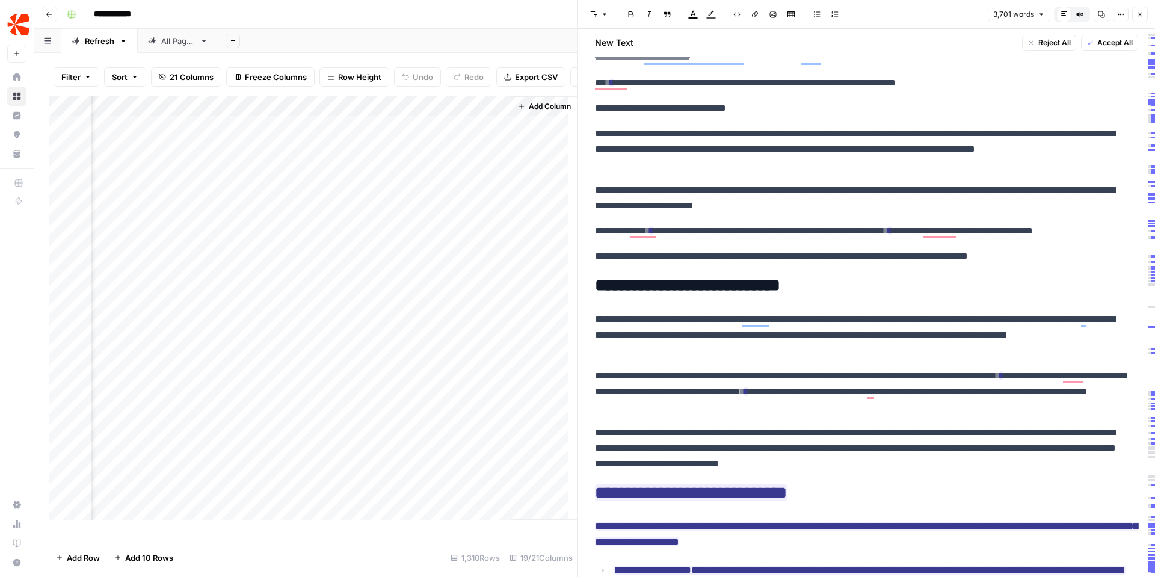
click at [382, 175] on div "Add Column" at bounding box center [313, 312] width 529 height 432
click at [488, 174] on div "Add Column" at bounding box center [313, 312] width 529 height 432
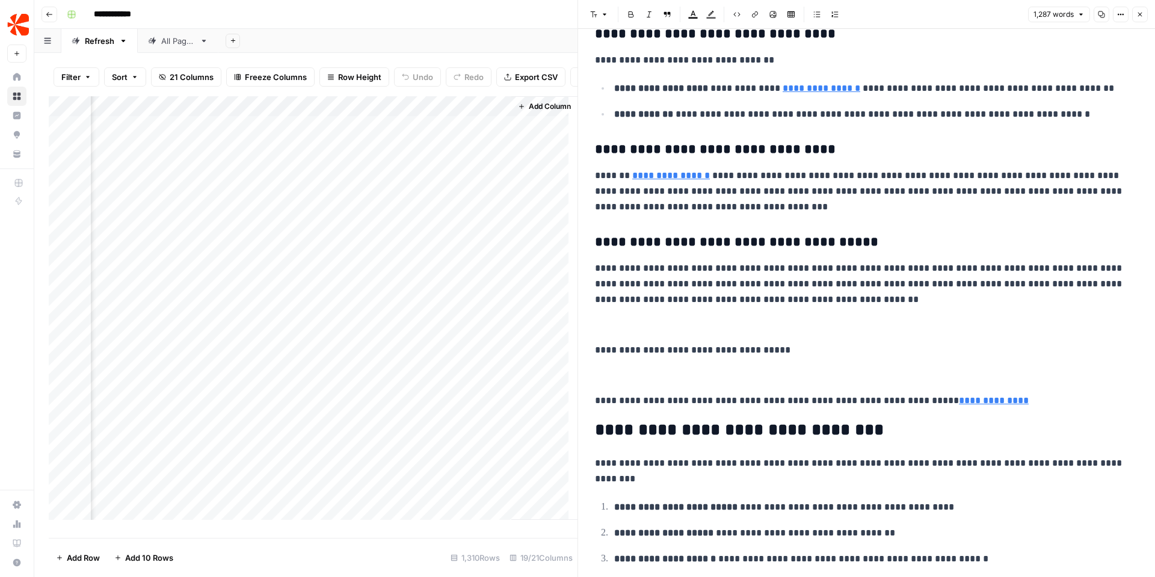
scroll to position [3040, 0]
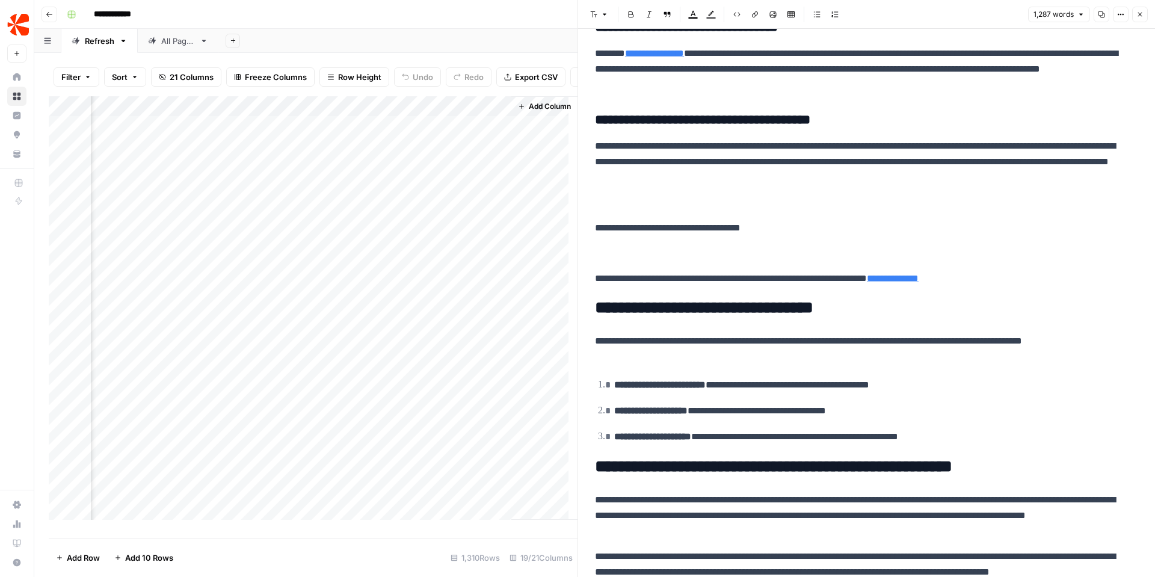
click at [382, 174] on div "Add Column" at bounding box center [313, 312] width 529 height 432
click at [156, 135] on div "Add Column" at bounding box center [313, 312] width 529 height 432
click at [191, 114] on div "Add Column" at bounding box center [313, 312] width 529 height 432
click at [180, 113] on div at bounding box center [145, 117] width 109 height 24
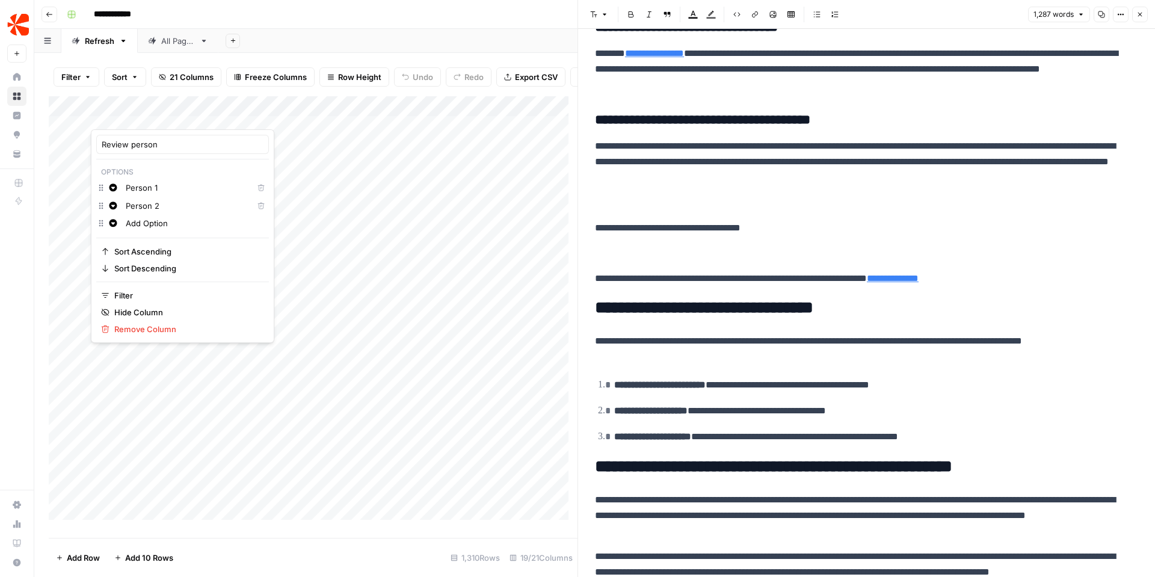
click at [123, 114] on div at bounding box center [145, 117] width 109 height 24
click at [106, 114] on div at bounding box center [145, 117] width 109 height 24
click at [168, 450] on div "Add Column" at bounding box center [313, 312] width 529 height 432
click at [548, 112] on span "Add Column" at bounding box center [550, 106] width 42 height 11
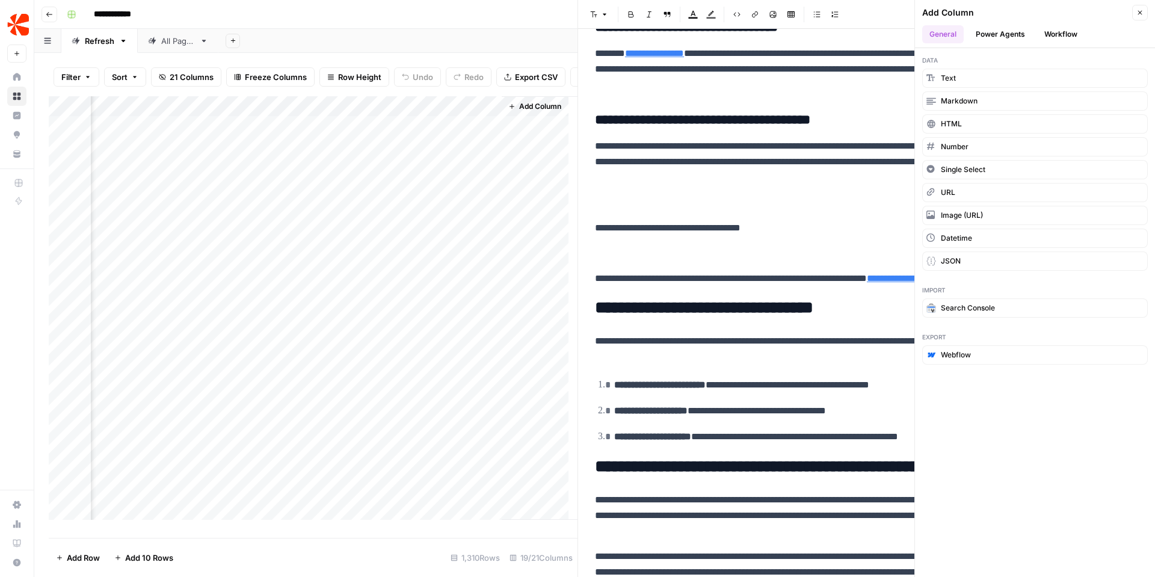
click at [1009, 31] on button "Power Agents" at bounding box center [1000, 34] width 64 height 18
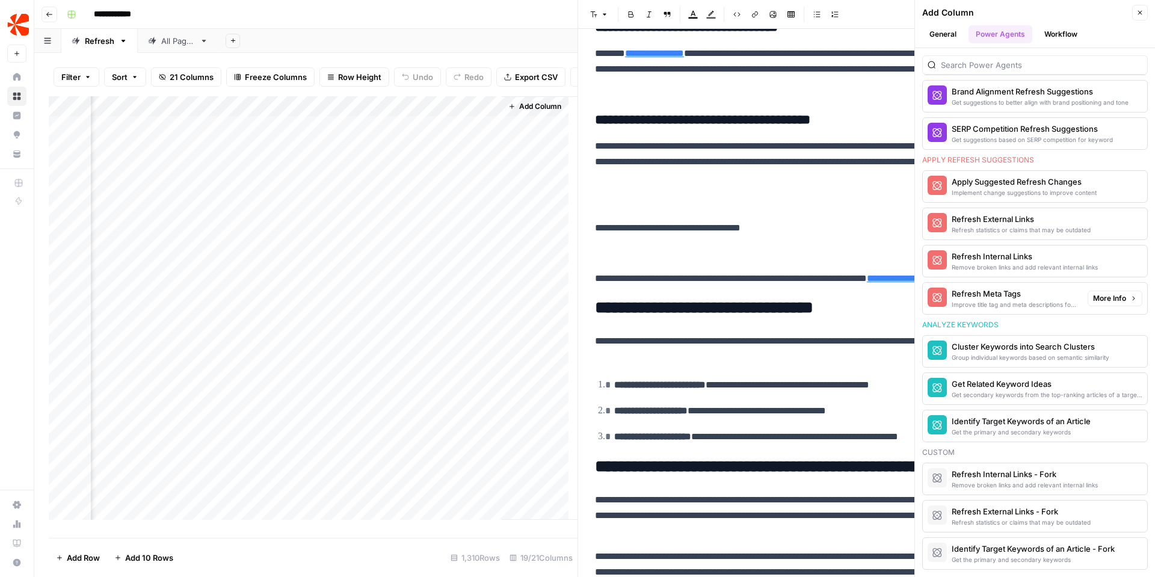
scroll to position [0, 0]
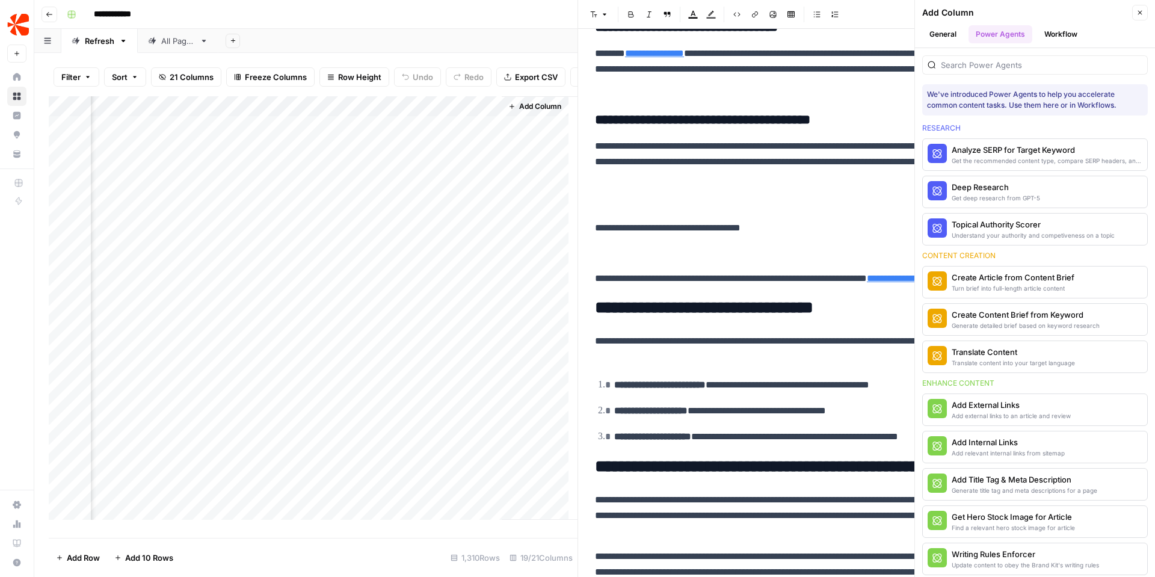
click at [1075, 29] on button "Workflow" at bounding box center [1061, 34] width 48 height 18
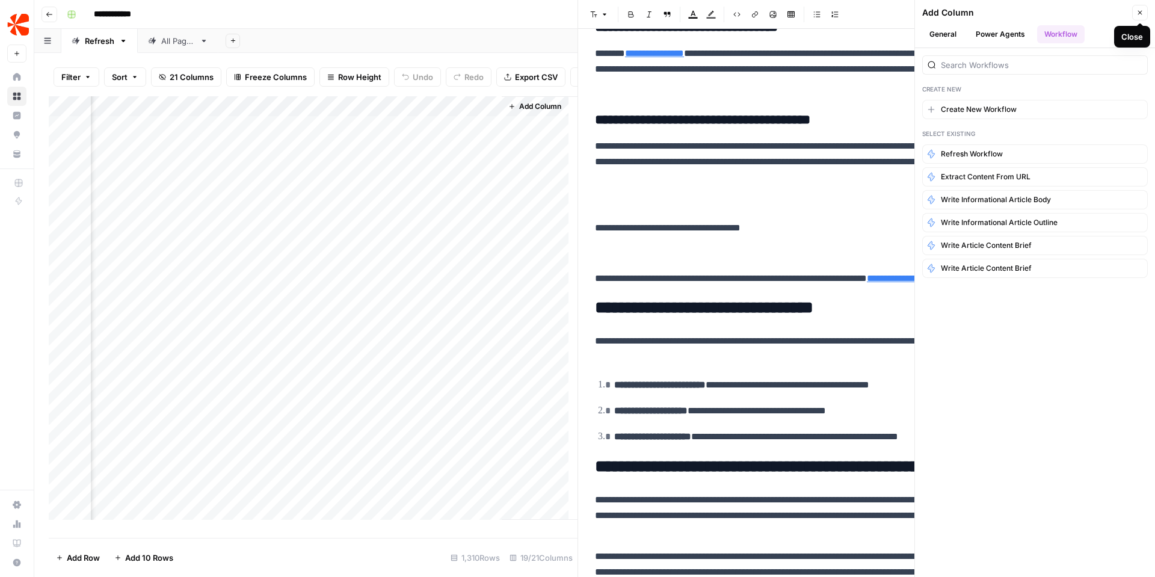
click at [1134, 10] on button "Close" at bounding box center [1140, 13] width 16 height 16
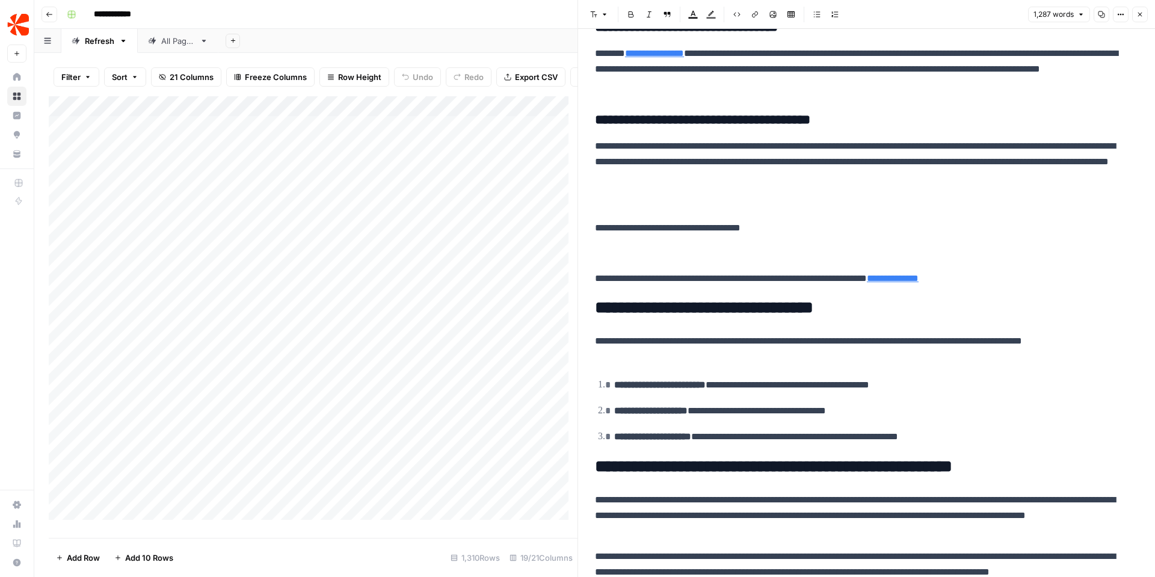
click at [330, 135] on div "Add Column" at bounding box center [313, 312] width 529 height 432
